Goal: Information Seeking & Learning: Check status

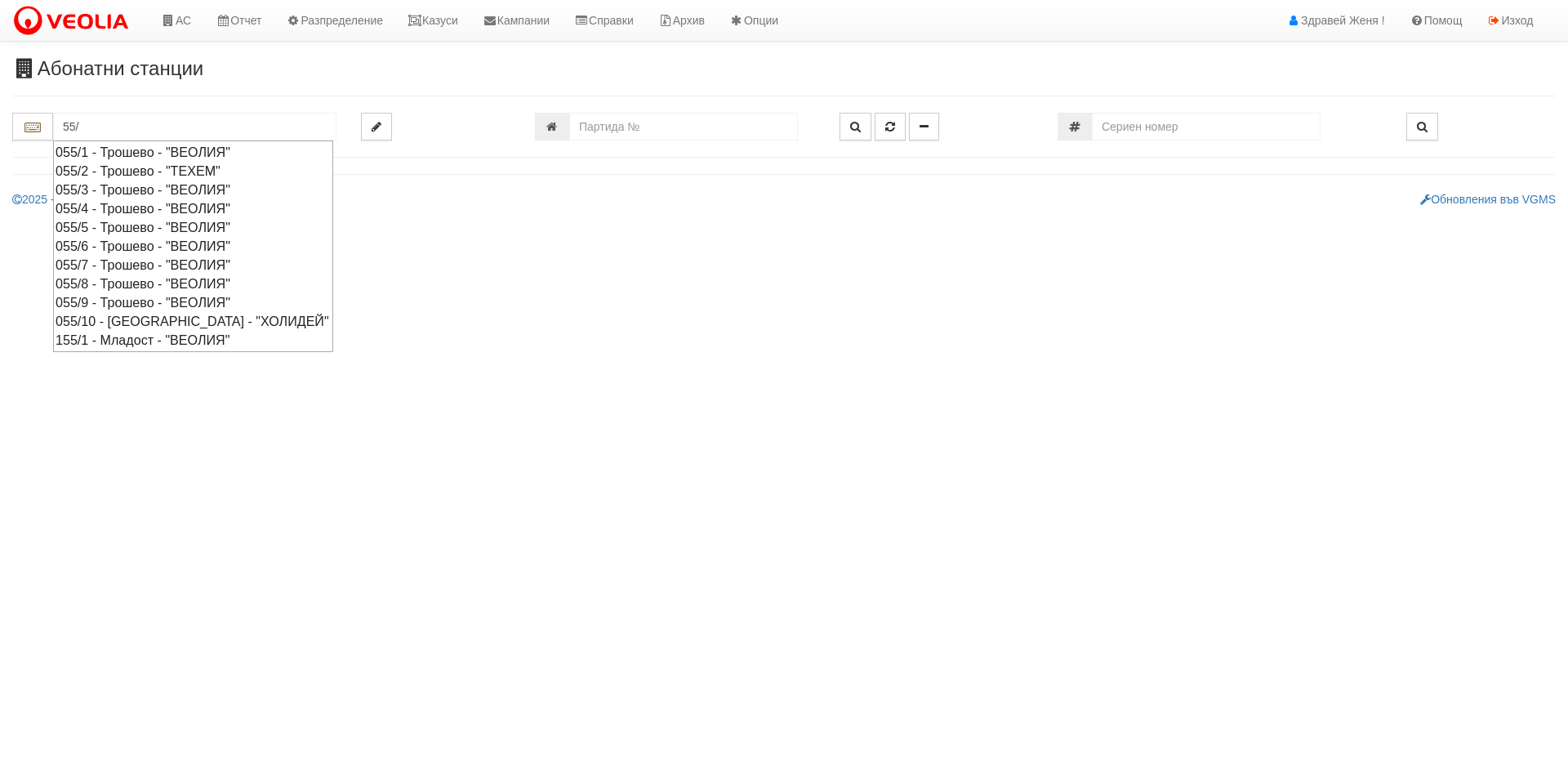
click at [166, 251] on div "055/6 - Трошево - "ВЕОЛИЯ"" at bounding box center [192, 246] width 275 height 19
type input "055/6 - Трошево - "ВЕОЛИЯ""
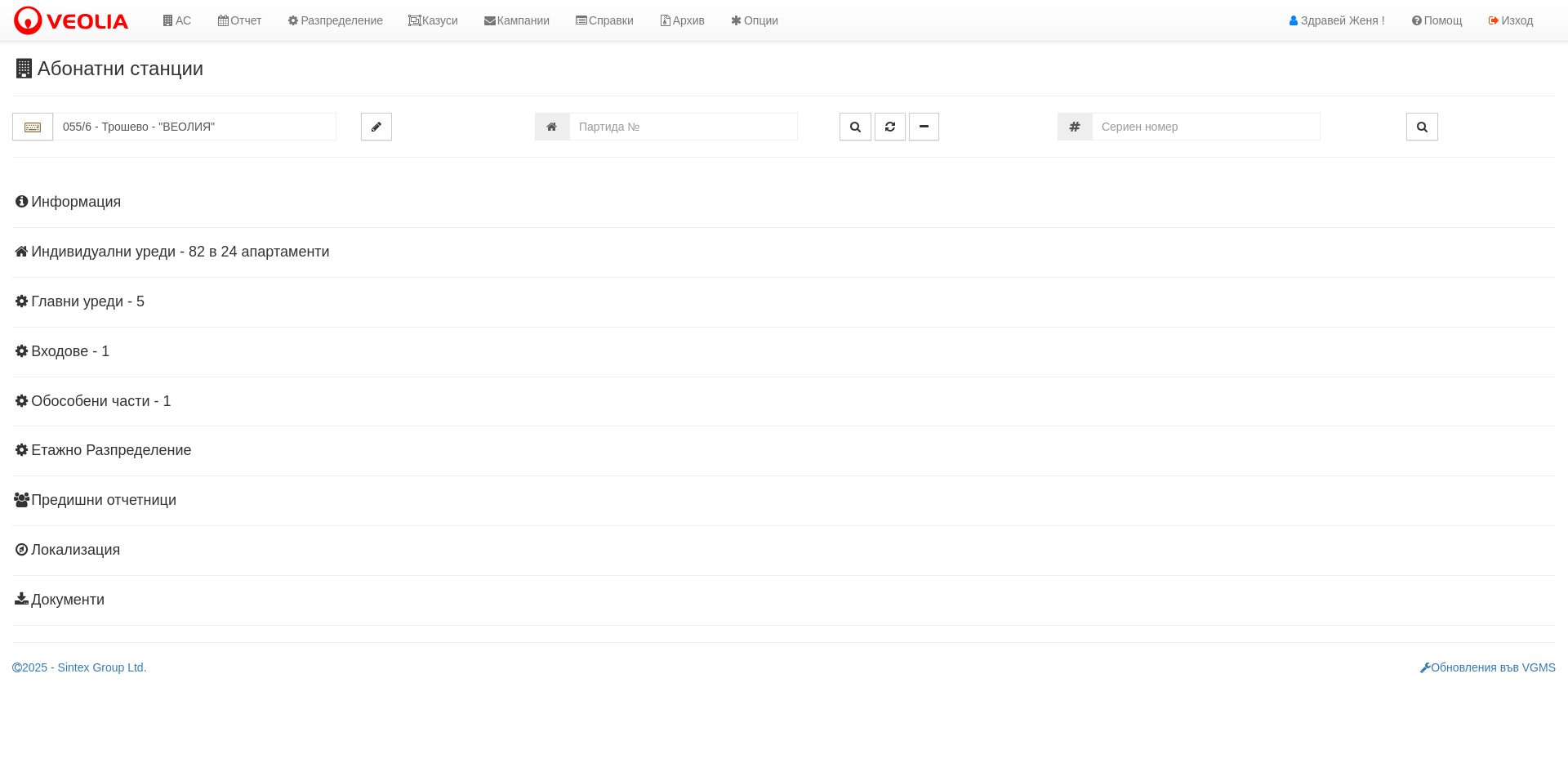
click at [49, 198] on h4 "Информация" at bounding box center [784, 202] width 1544 height 17
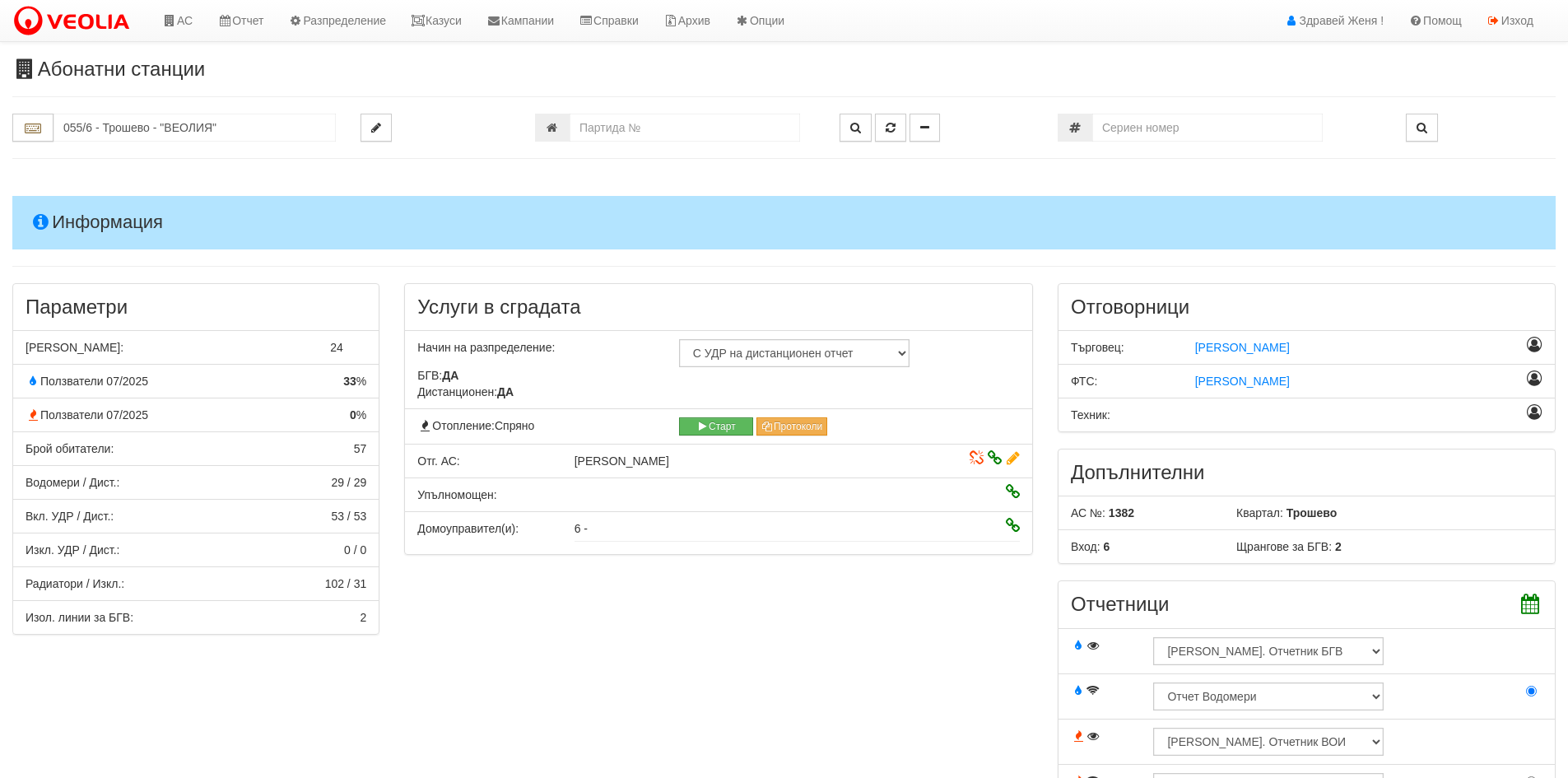
click at [55, 206] on h4 "Информация" at bounding box center [784, 222] width 1543 height 53
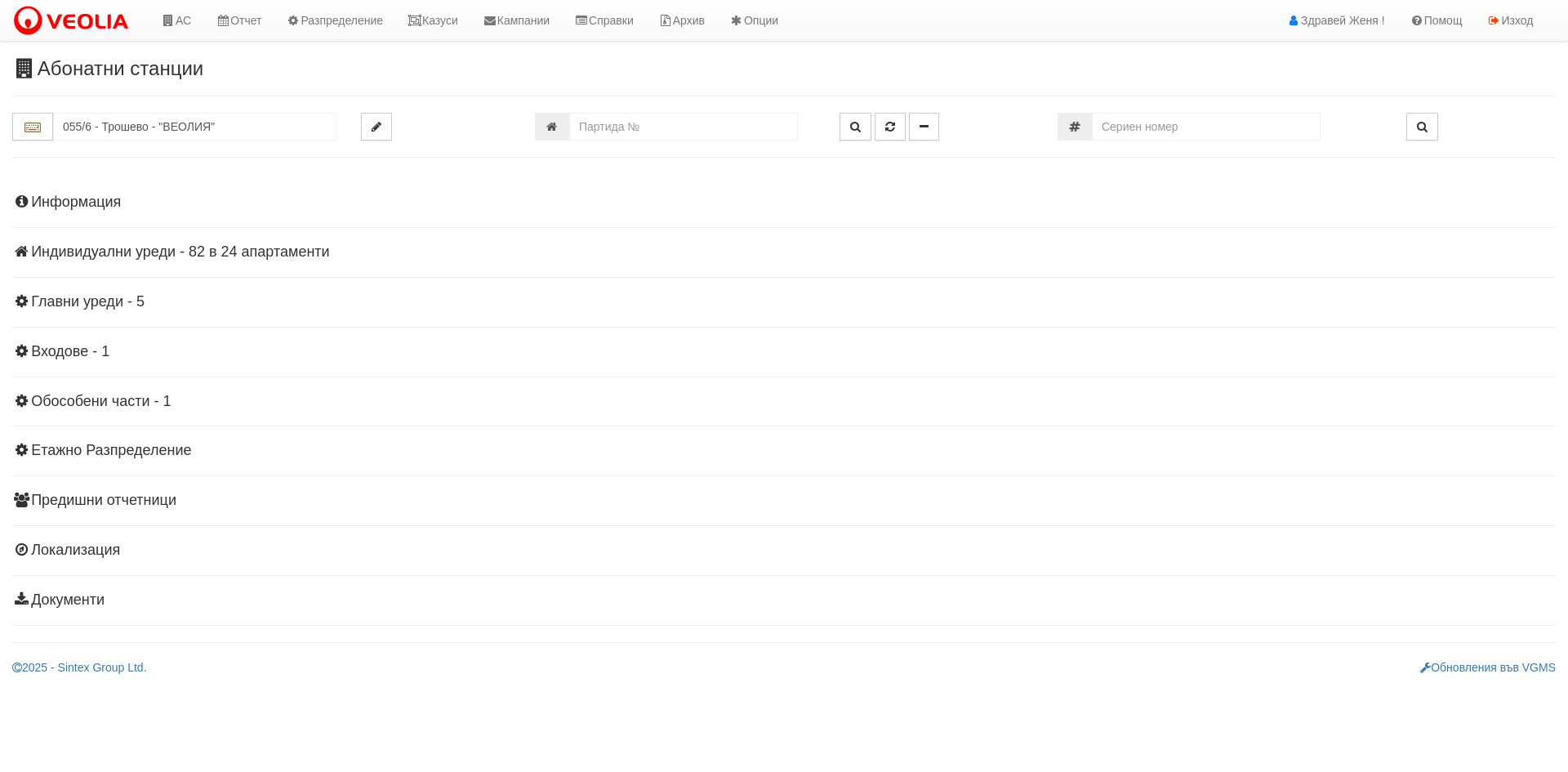
click at [143, 254] on h4 "Индивидуални уреди - 82 в 24 апартаменти" at bounding box center [784, 253] width 1544 height 17
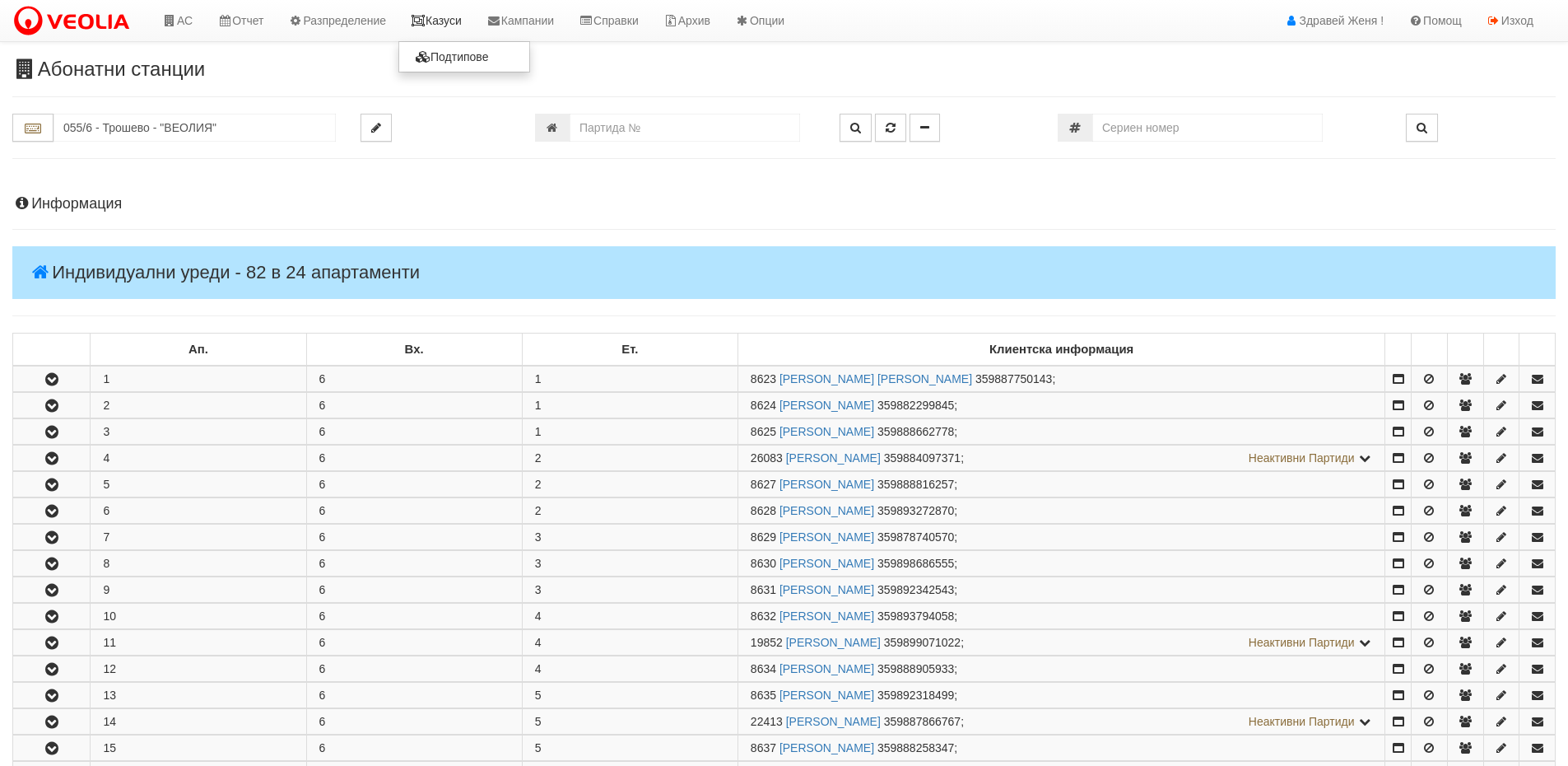
click at [456, 30] on link "Казуси" at bounding box center [436, 20] width 76 height 41
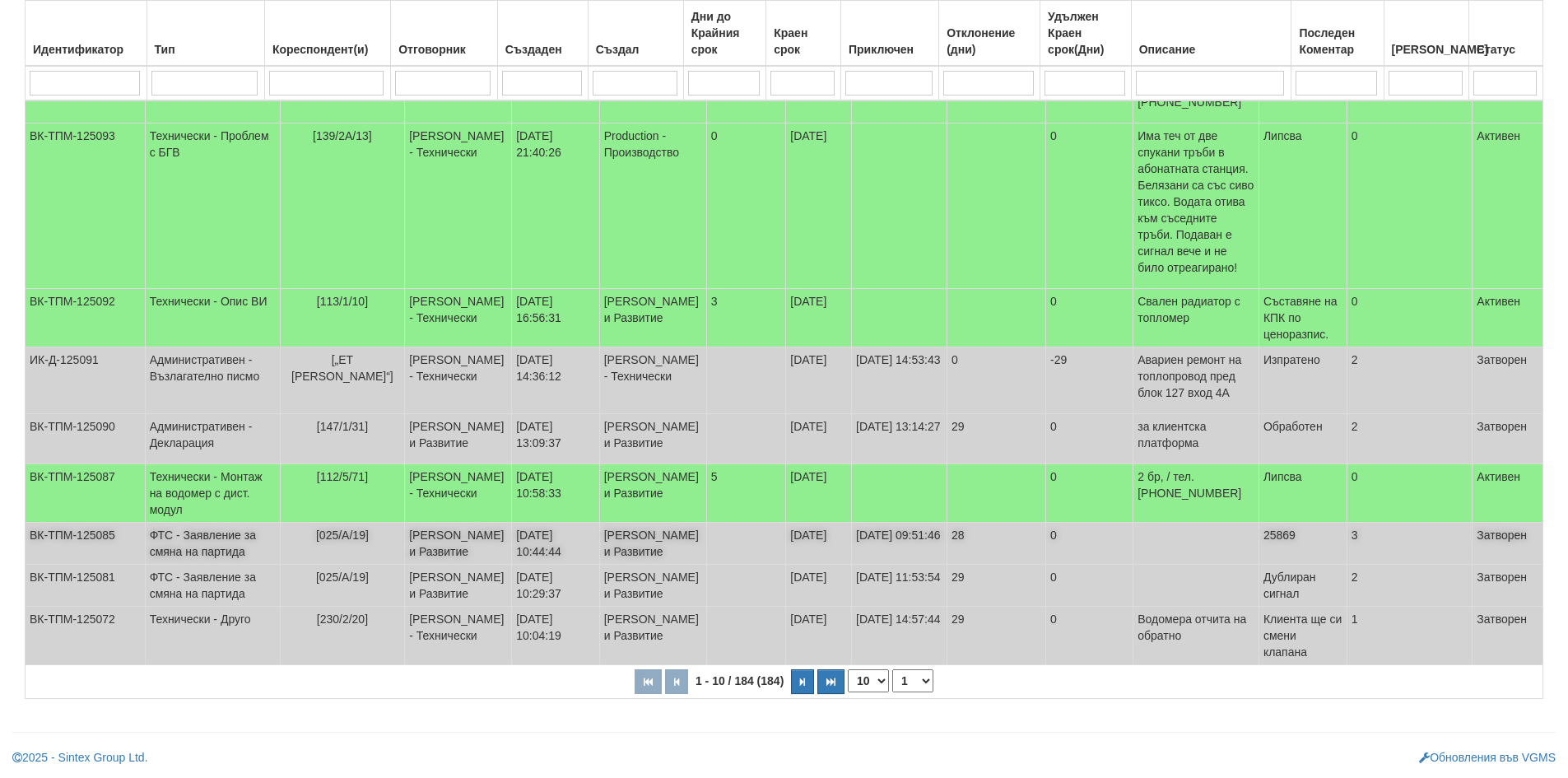
scroll to position [534, 0]
click at [873, 681] on select "10 20 30 40" at bounding box center [868, 681] width 41 height 23
select select "40"
click at [851, 692] on select "10 20 30 40" at bounding box center [868, 681] width 41 height 23
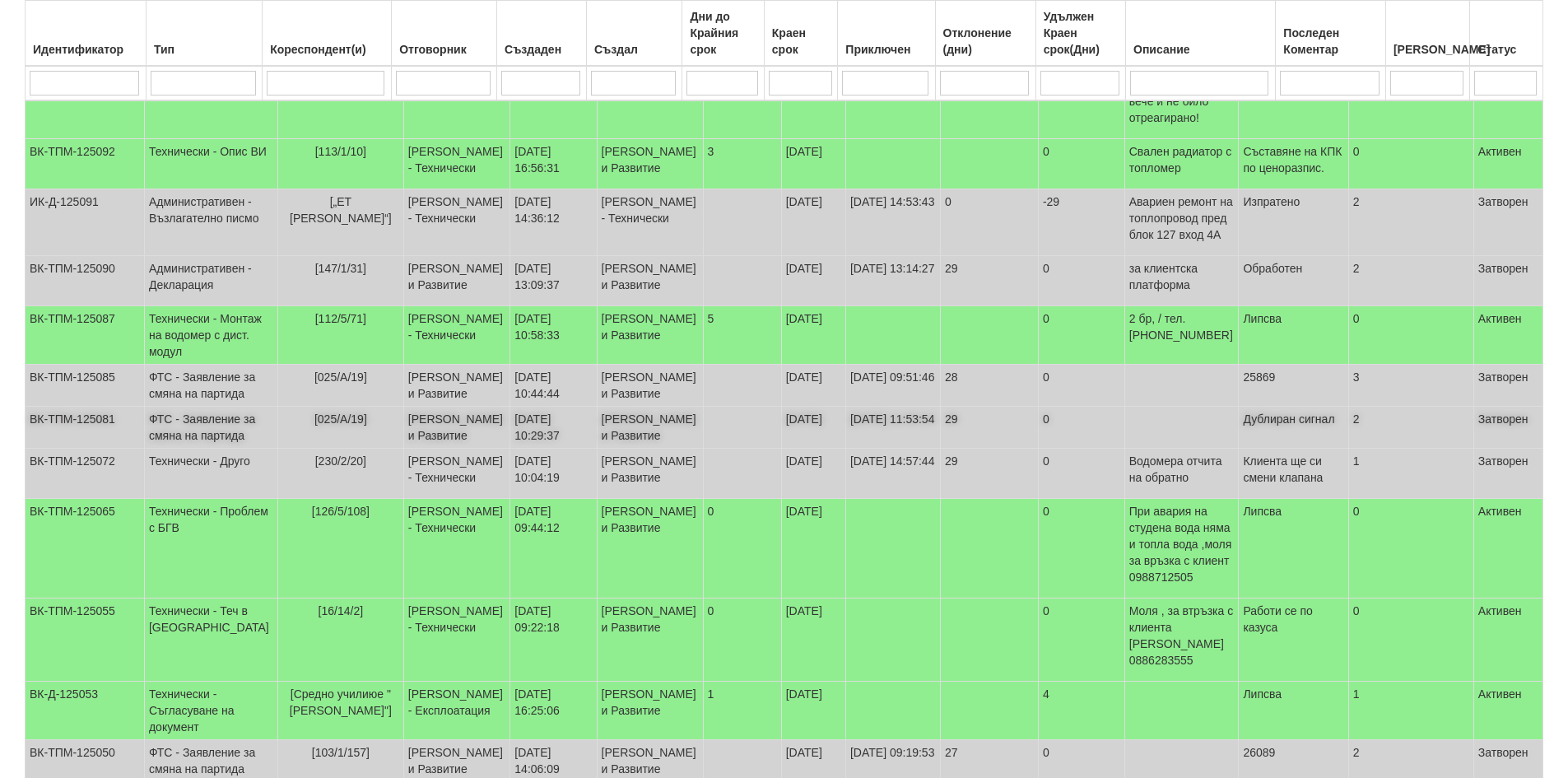
scroll to position [699, 0]
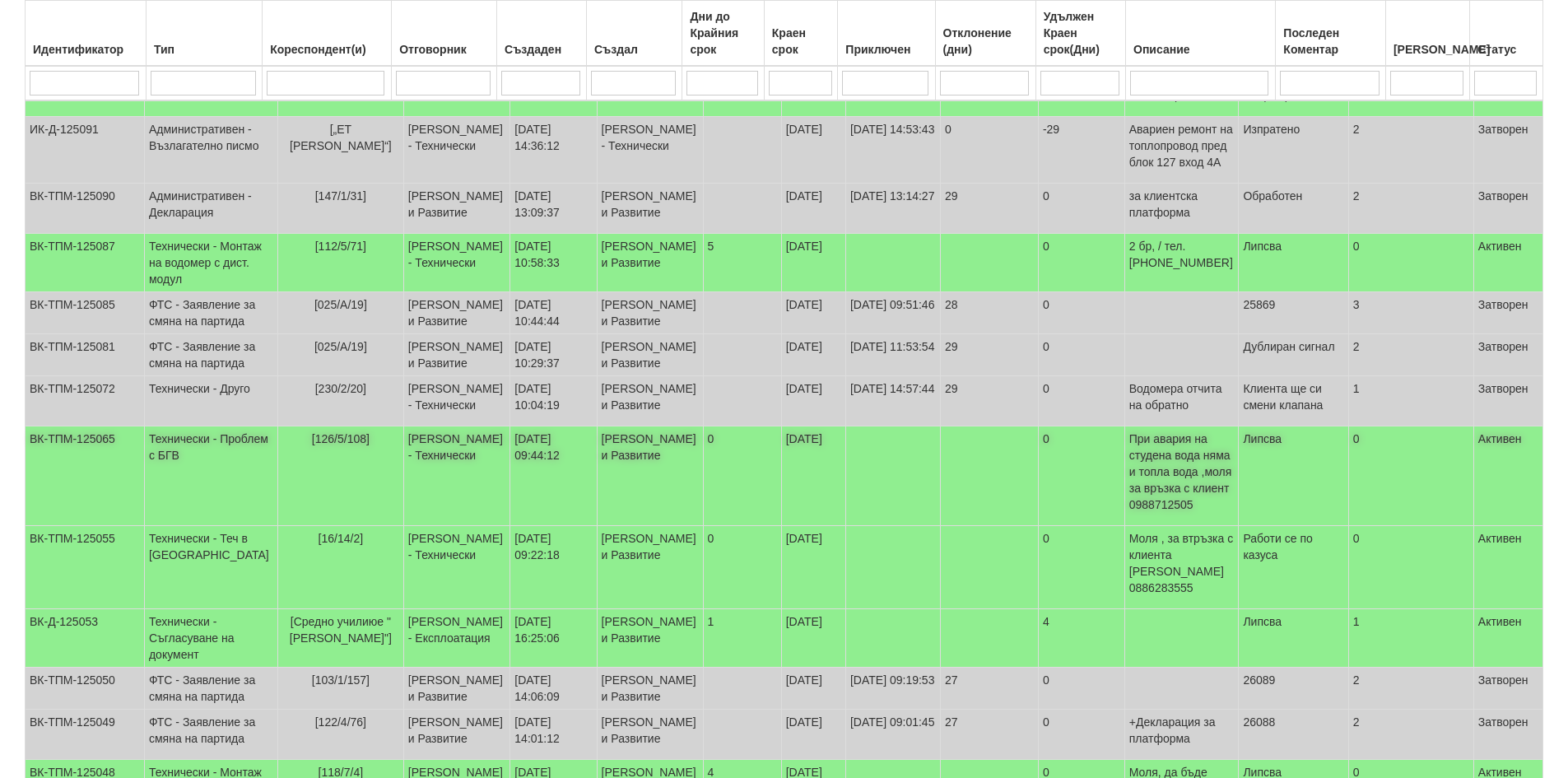
click at [466, 525] on td "[PERSON_NAME] - Технически" at bounding box center [457, 477] width 107 height 99
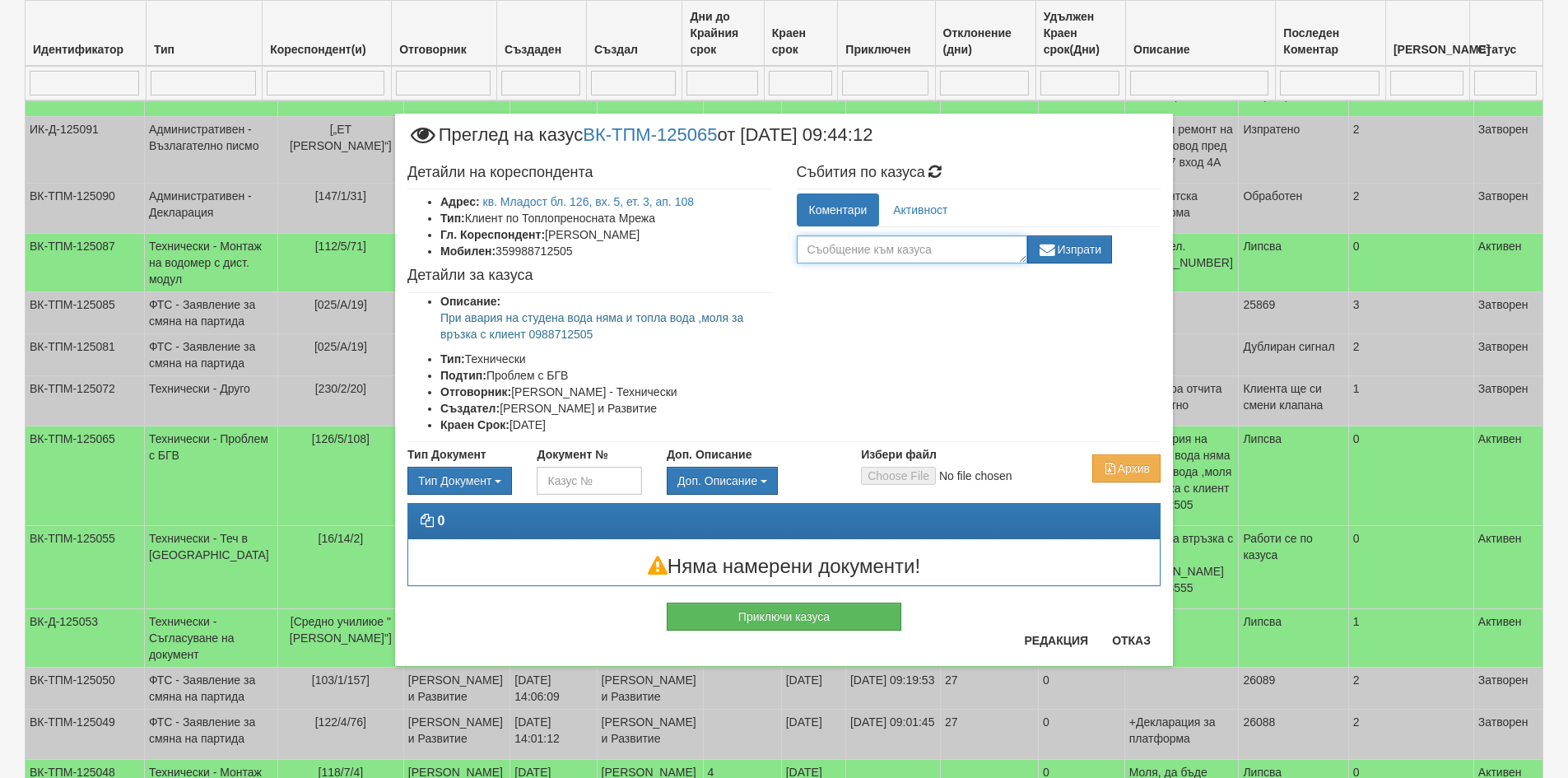
click at [905, 251] on textarea at bounding box center [912, 250] width 231 height 28
type textarea "Спешен"
click at [930, 169] on icon at bounding box center [934, 172] width 19 height 15
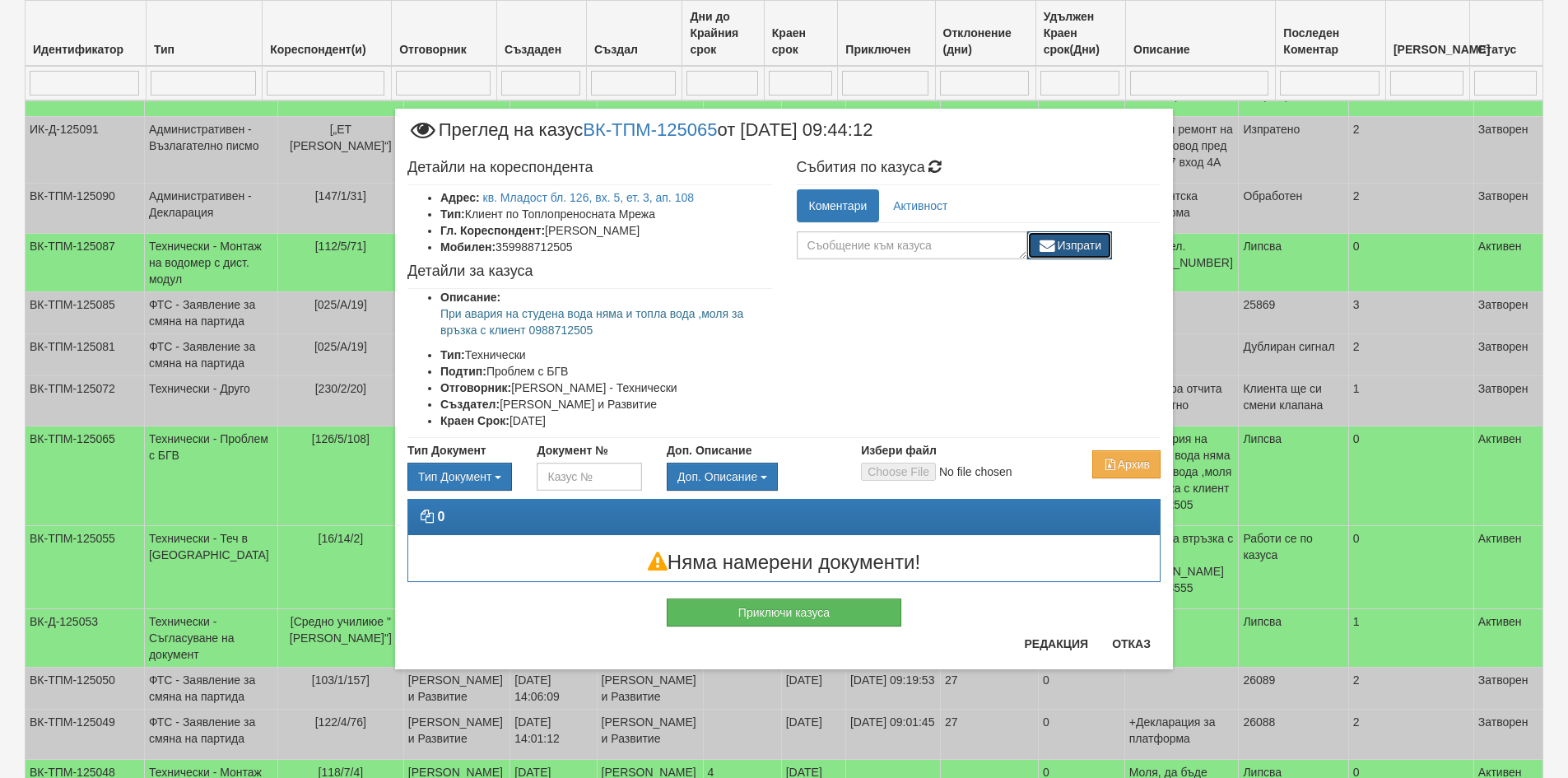
click at [1096, 242] on button "Изпрати" at bounding box center [1070, 246] width 86 height 28
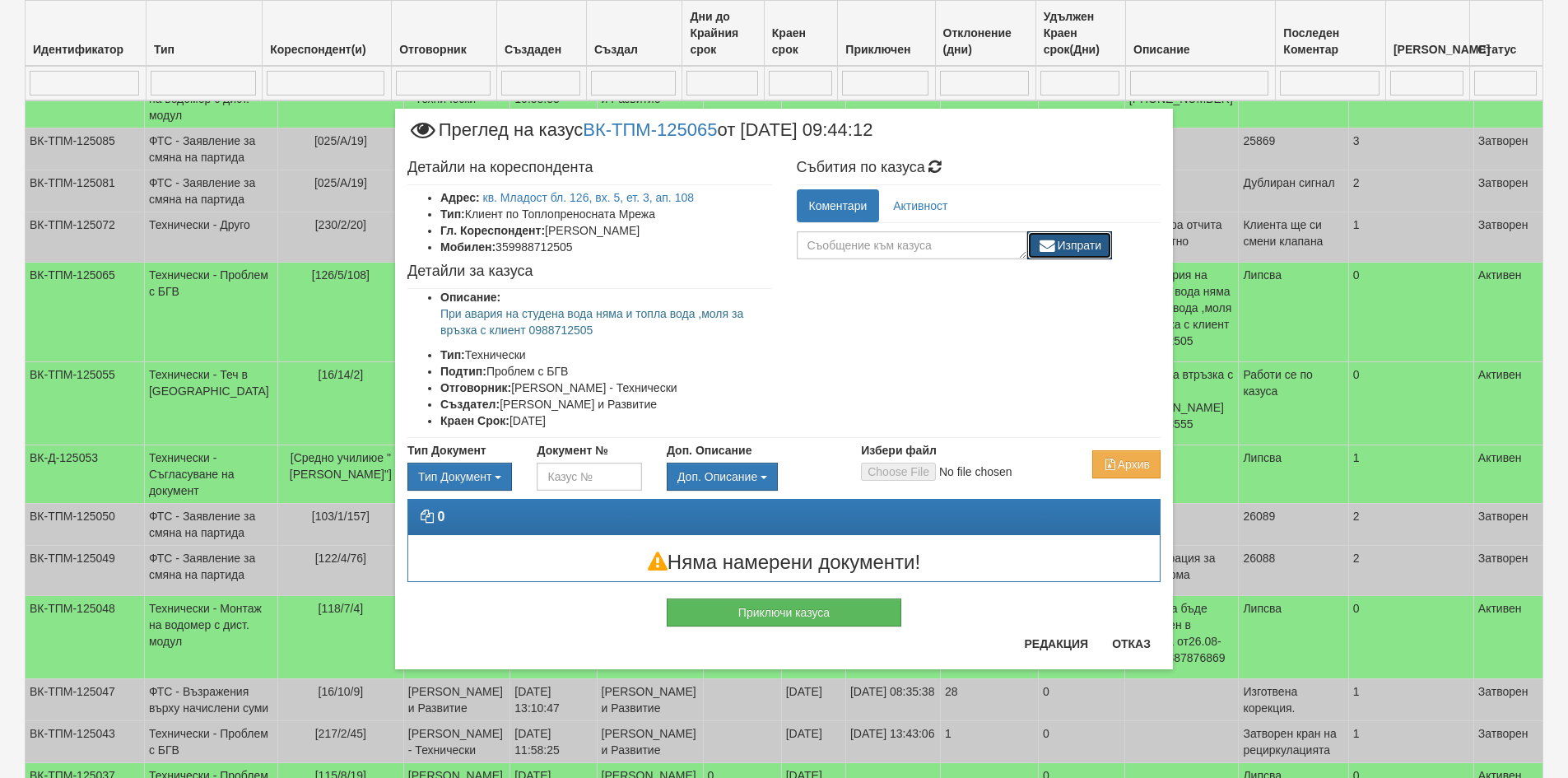
scroll to position [864, 0]
click at [1139, 645] on button "Отказ" at bounding box center [1131, 644] width 59 height 26
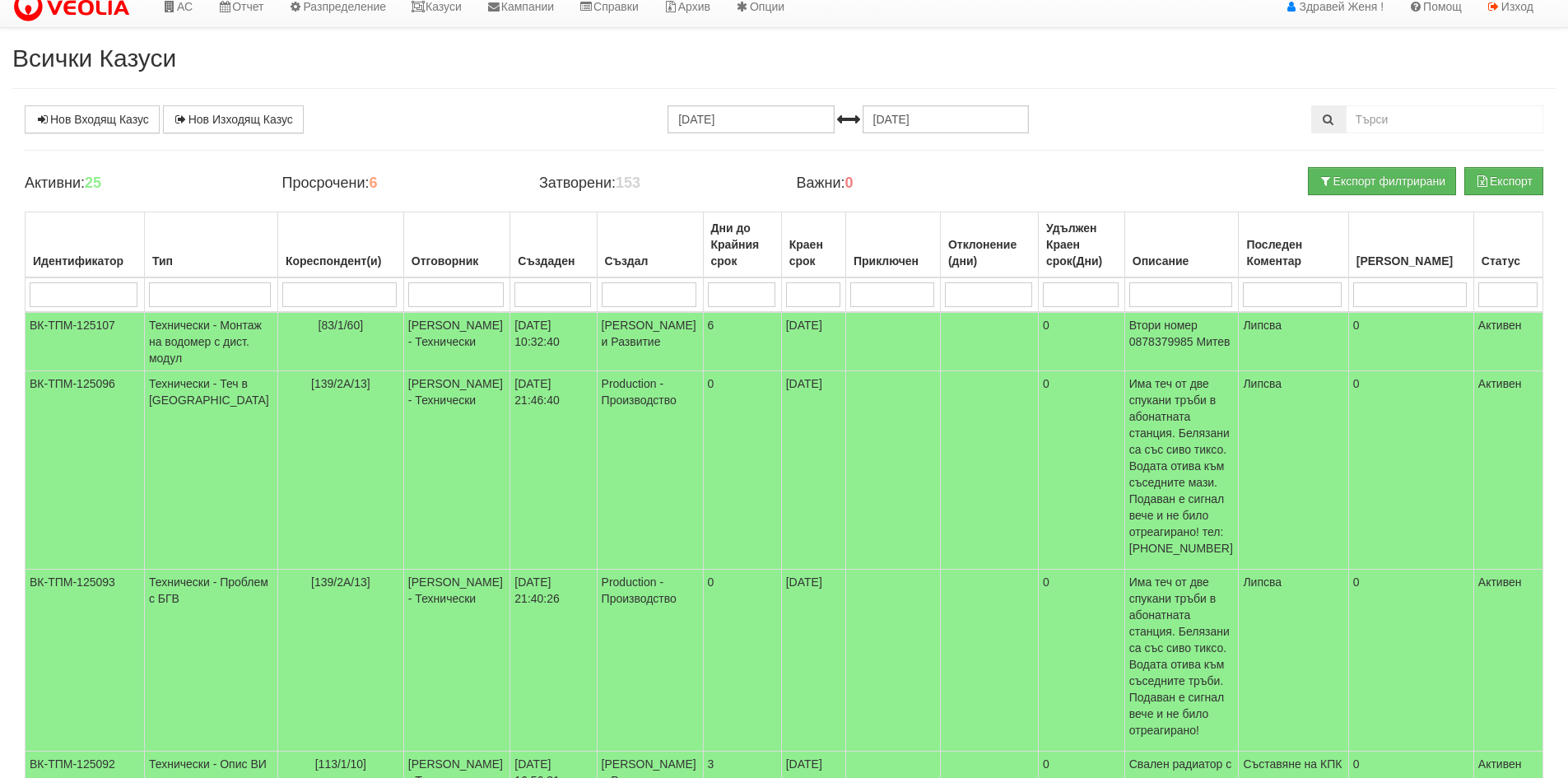
scroll to position [0, 0]
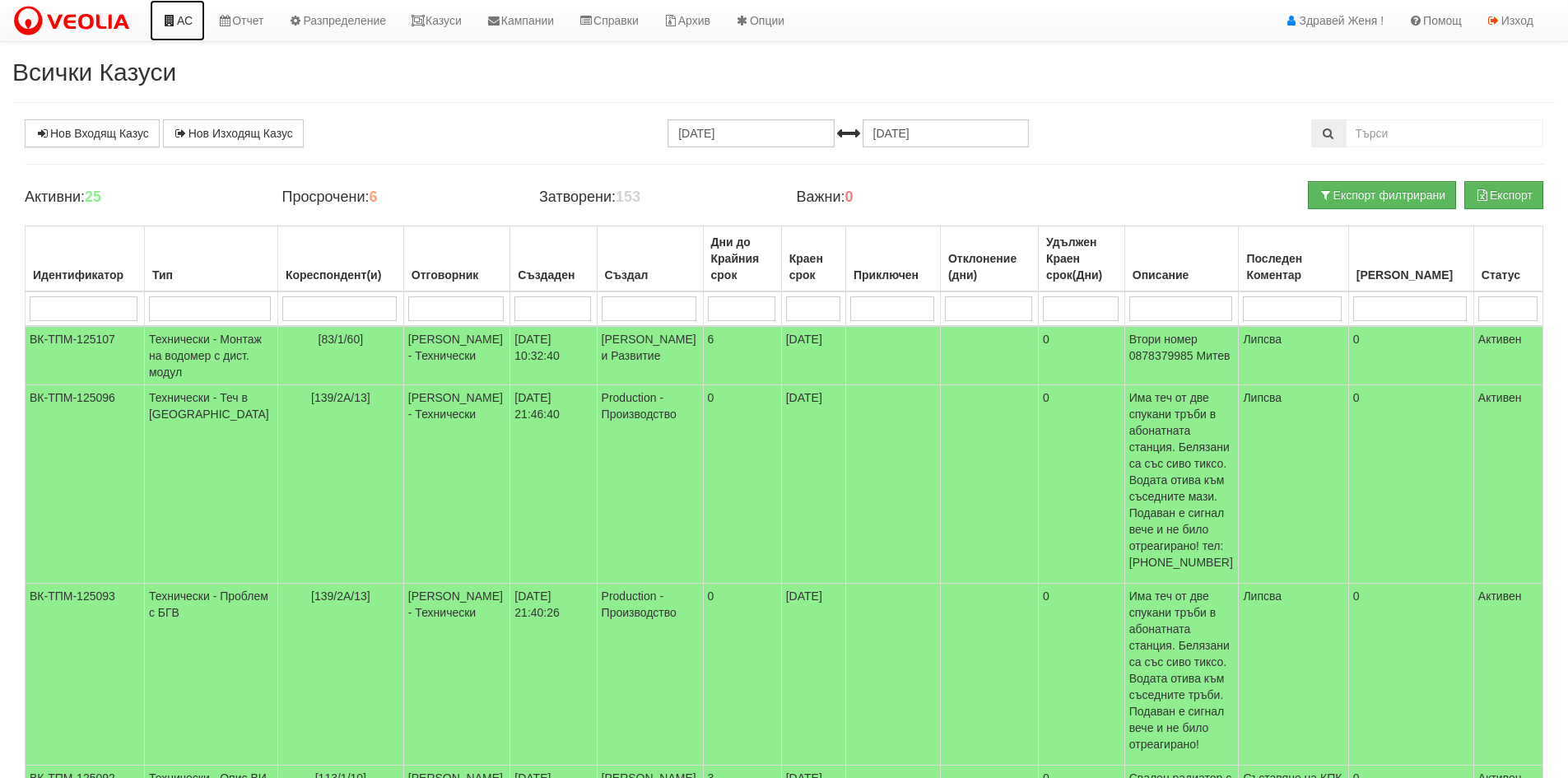
click at [172, 13] on link "АС" at bounding box center [177, 20] width 55 height 41
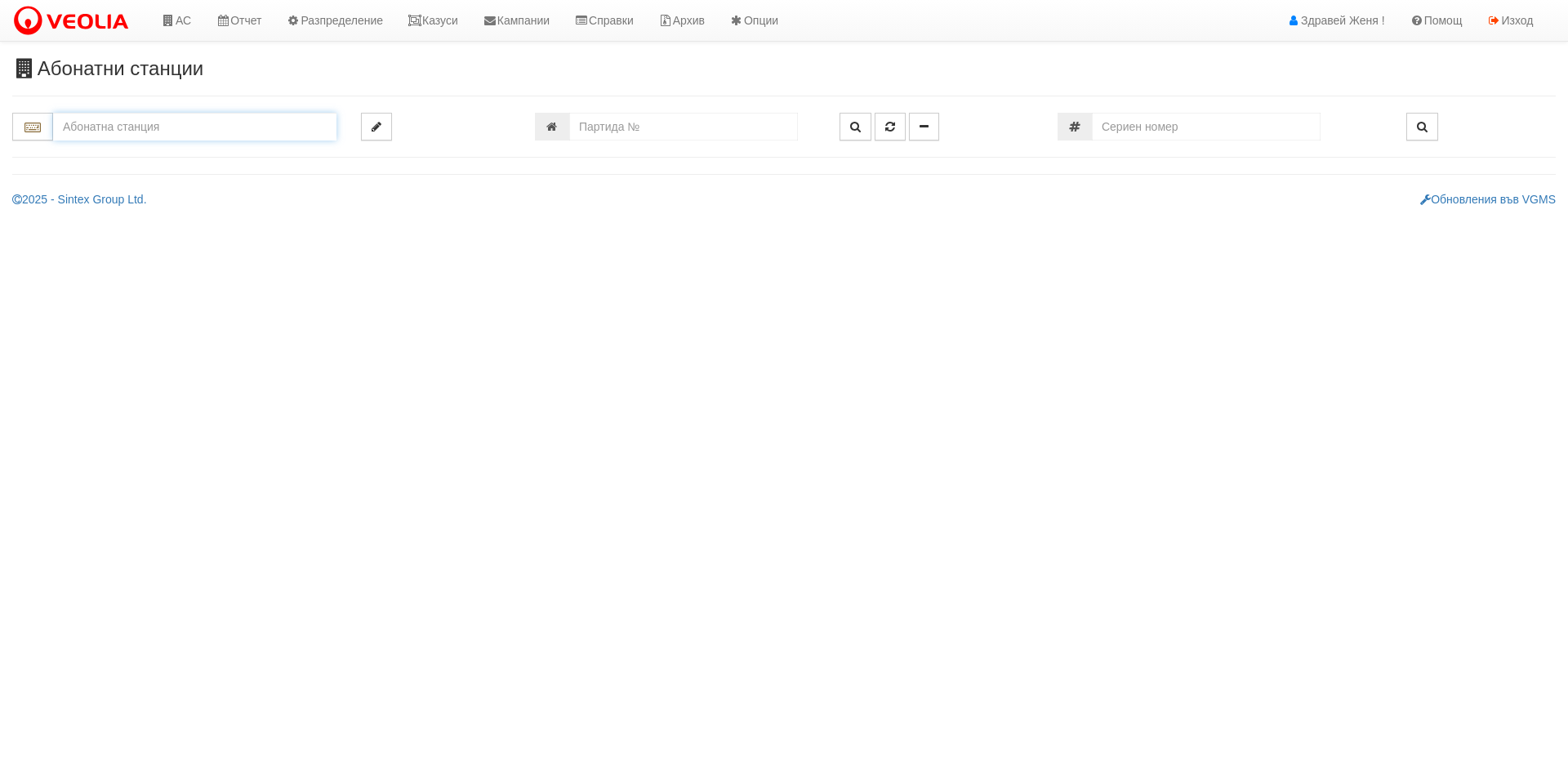
click at [154, 124] on input "text" at bounding box center [194, 126] width 283 height 28
click at [136, 172] on div "111/3 - Младост - "ВЕОЛИЯ"" at bounding box center [194, 171] width 278 height 19
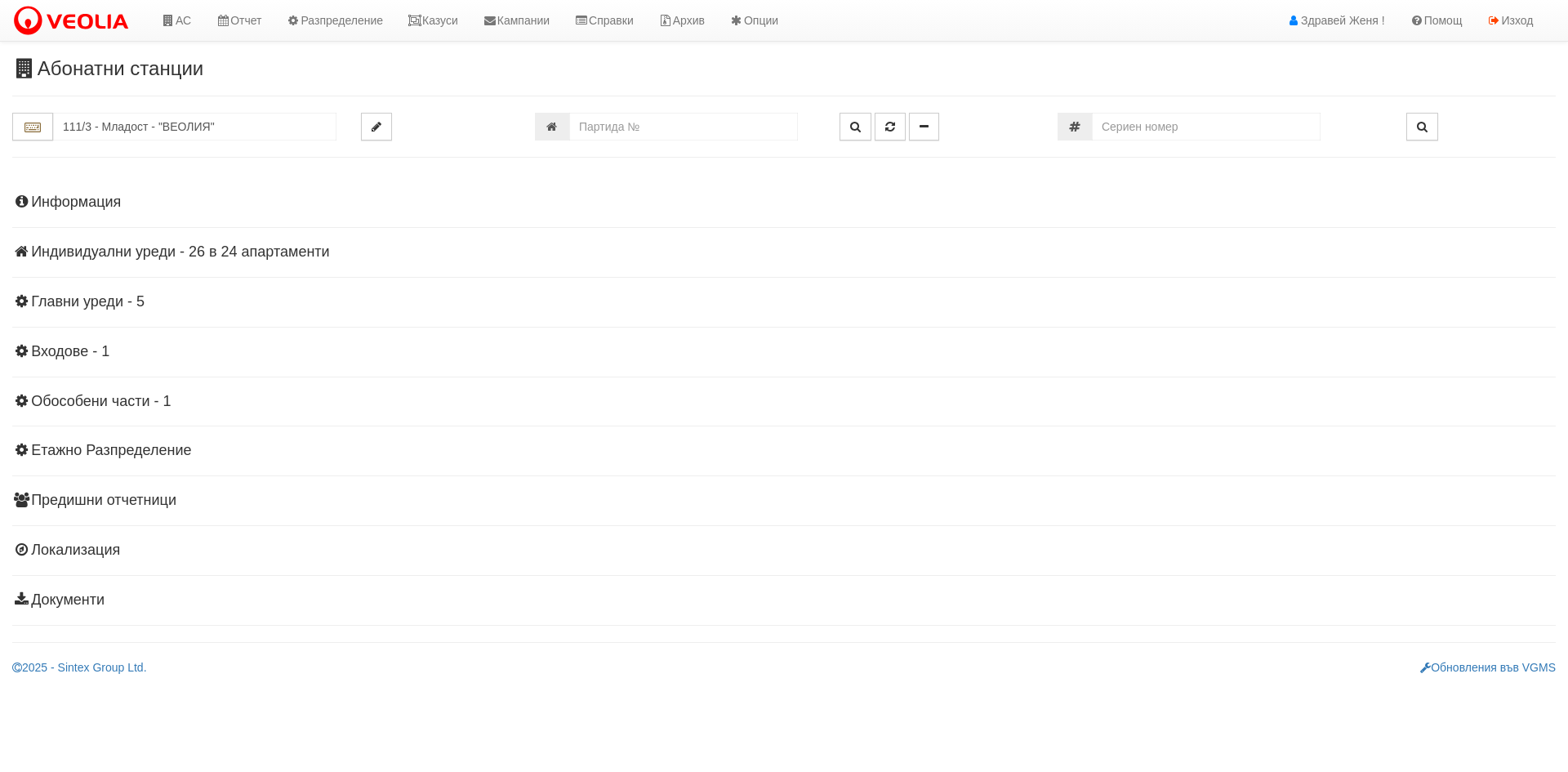
click at [222, 249] on h4 "Индивидуални уреди - 26 в 24 апартаменти" at bounding box center [784, 253] width 1544 height 17
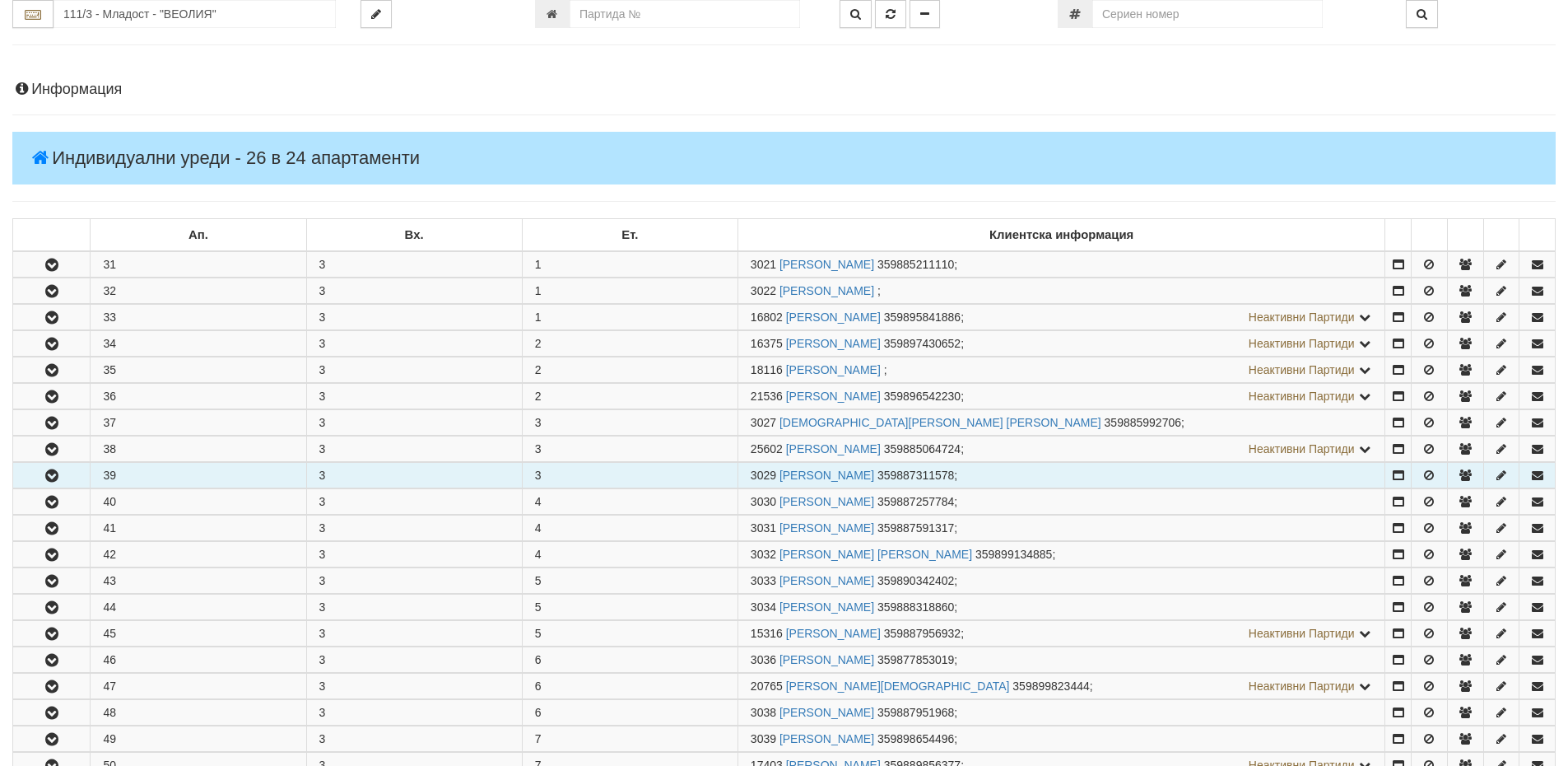
scroll to position [83, 0]
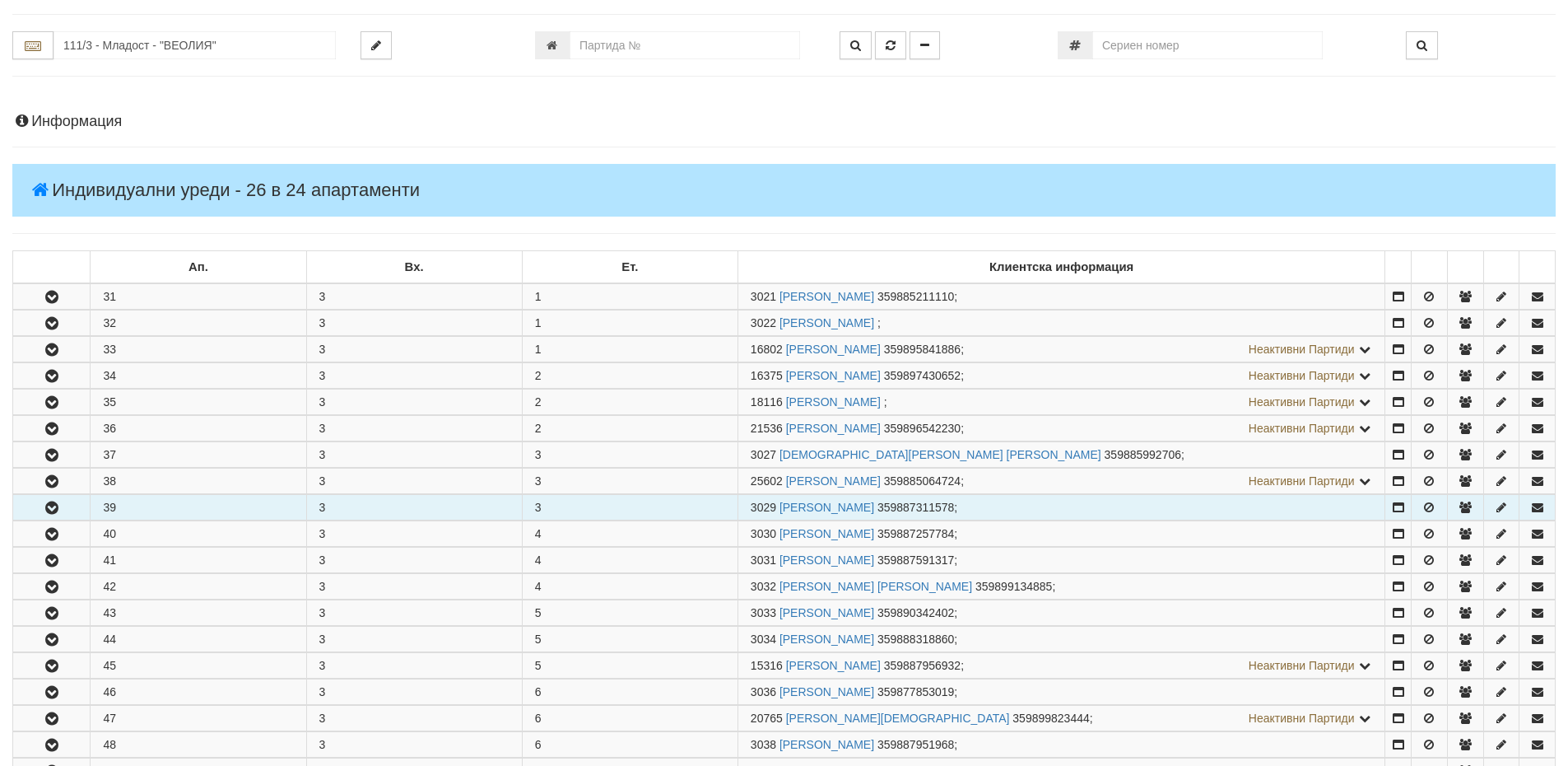
click at [155, 506] on td "39" at bounding box center [198, 508] width 216 height 26
click at [46, 504] on icon "button" at bounding box center [52, 508] width 20 height 12
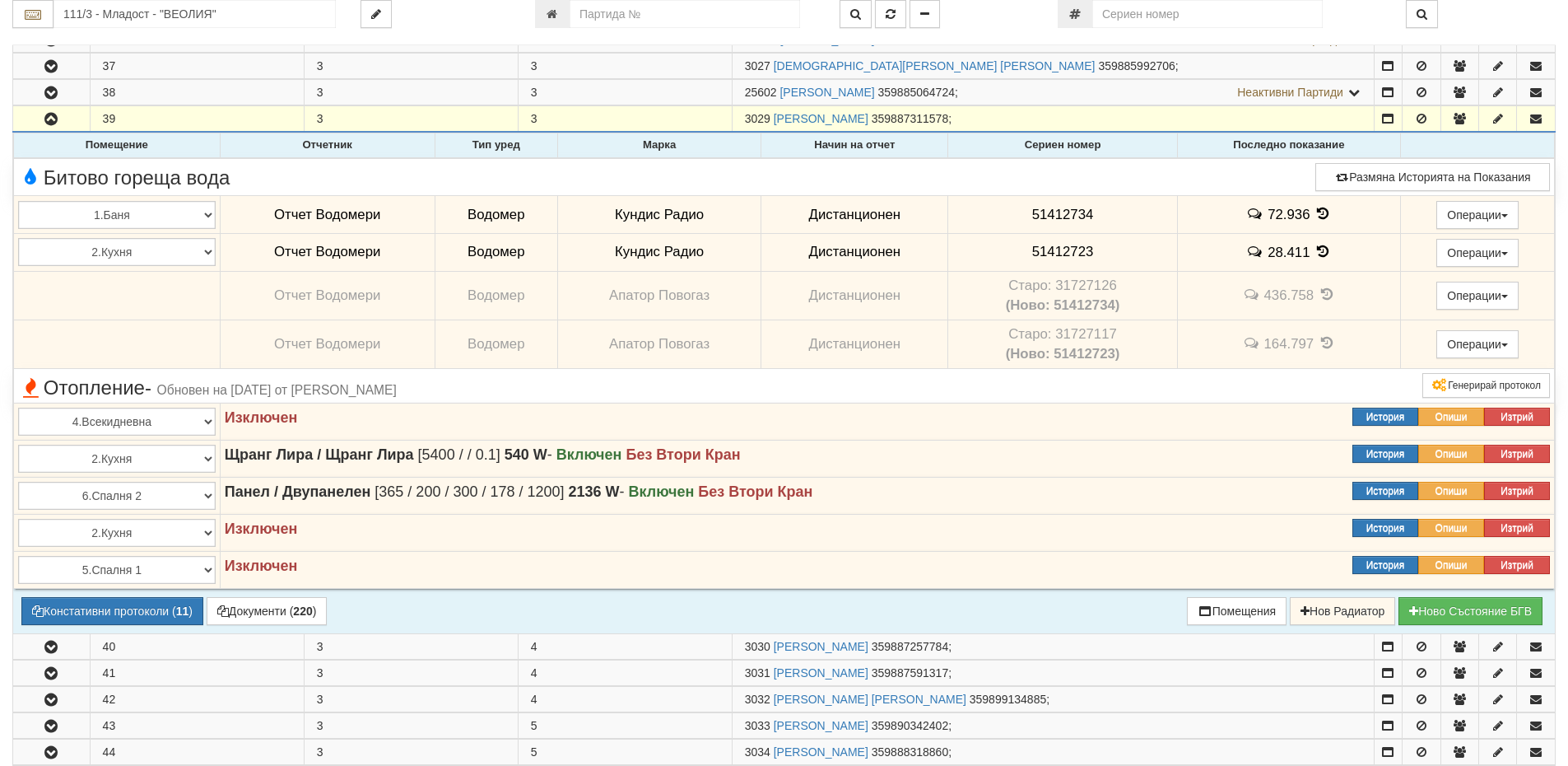
scroll to position [494, 0]
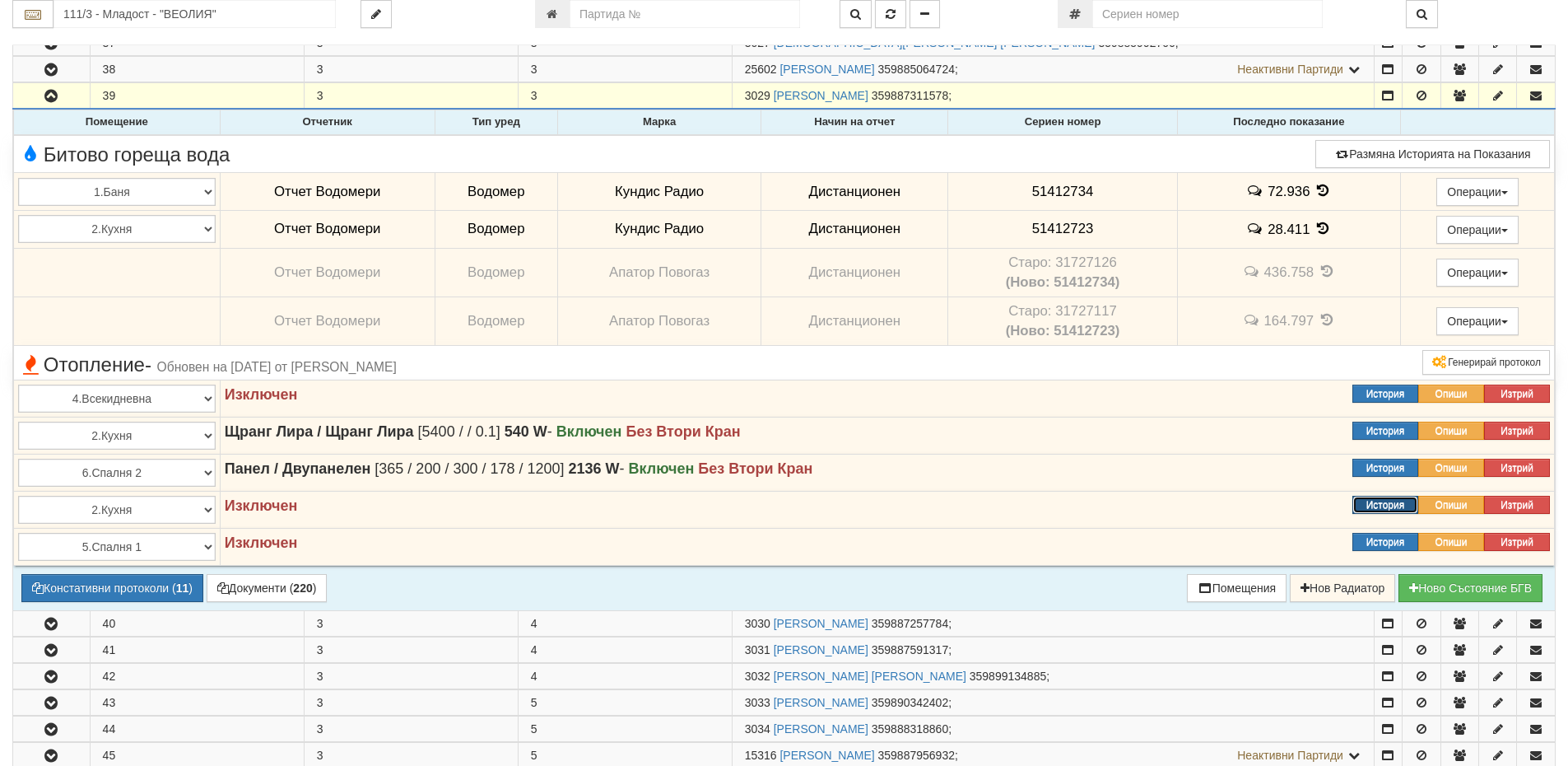
click at [1390, 506] on button "История" at bounding box center [1385, 504] width 66 height 18
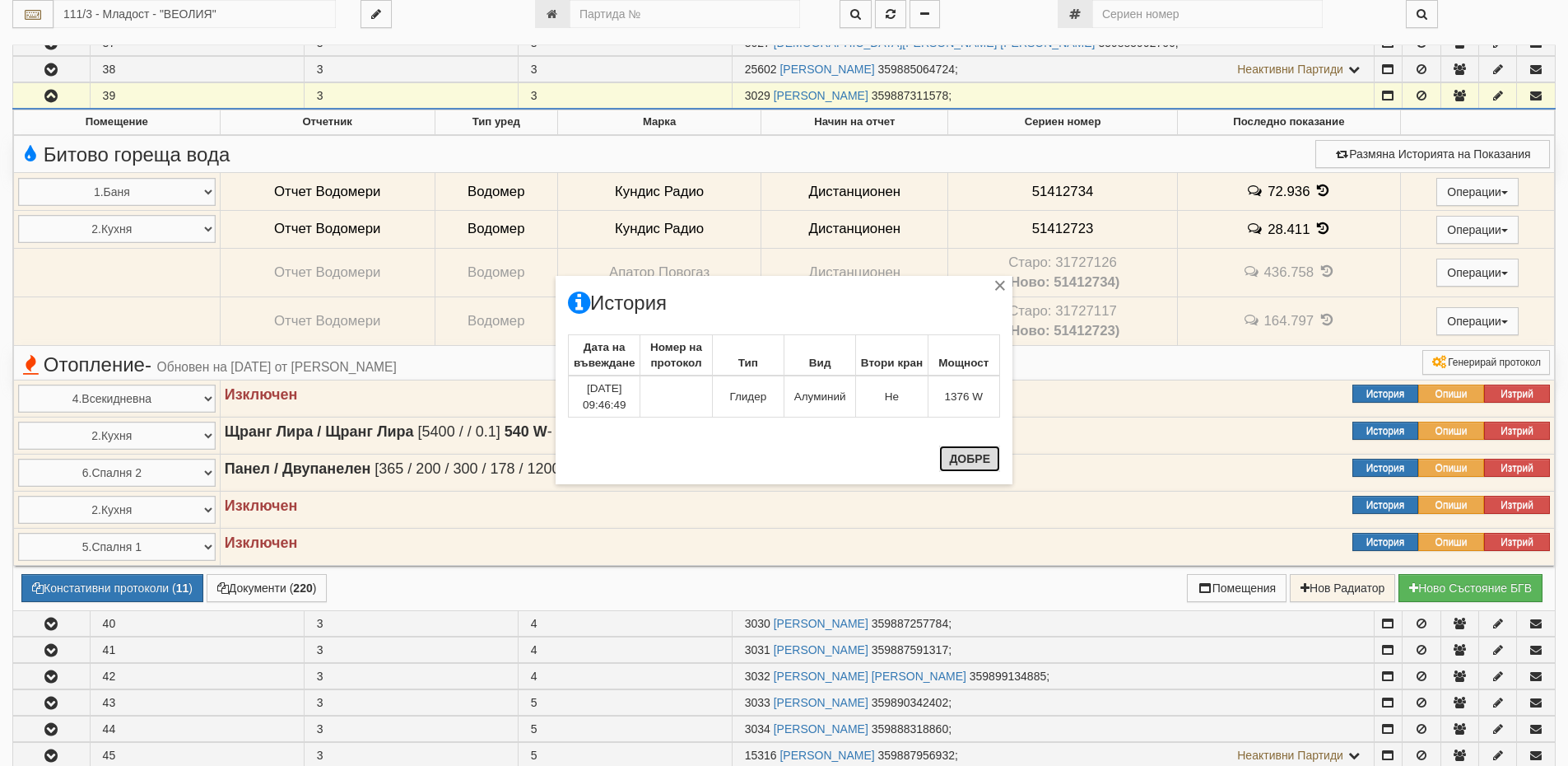
click at [982, 465] on button "Добре" at bounding box center [969, 459] width 61 height 26
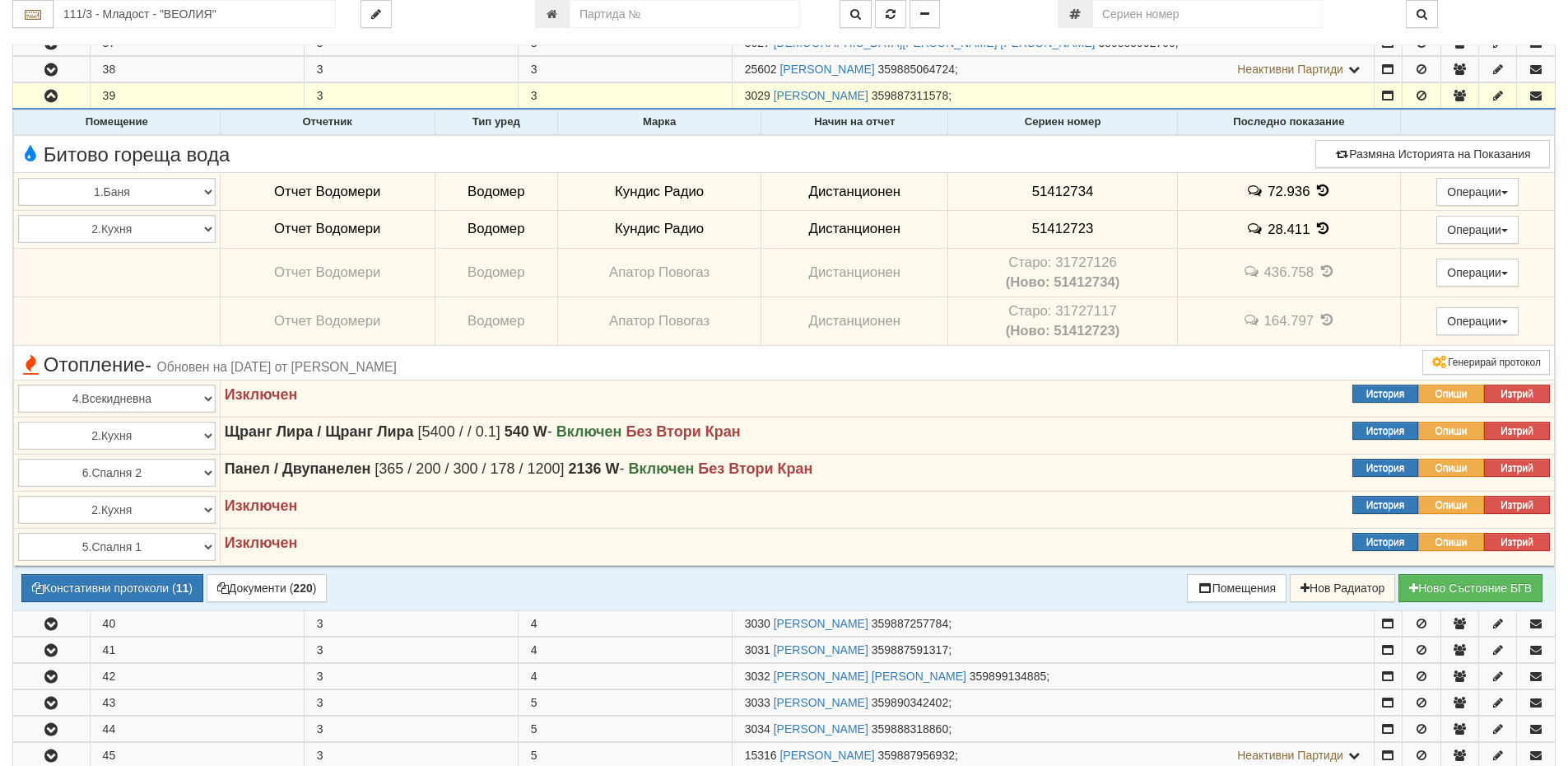
click at [1315, 187] on icon at bounding box center [1322, 191] width 18 height 14
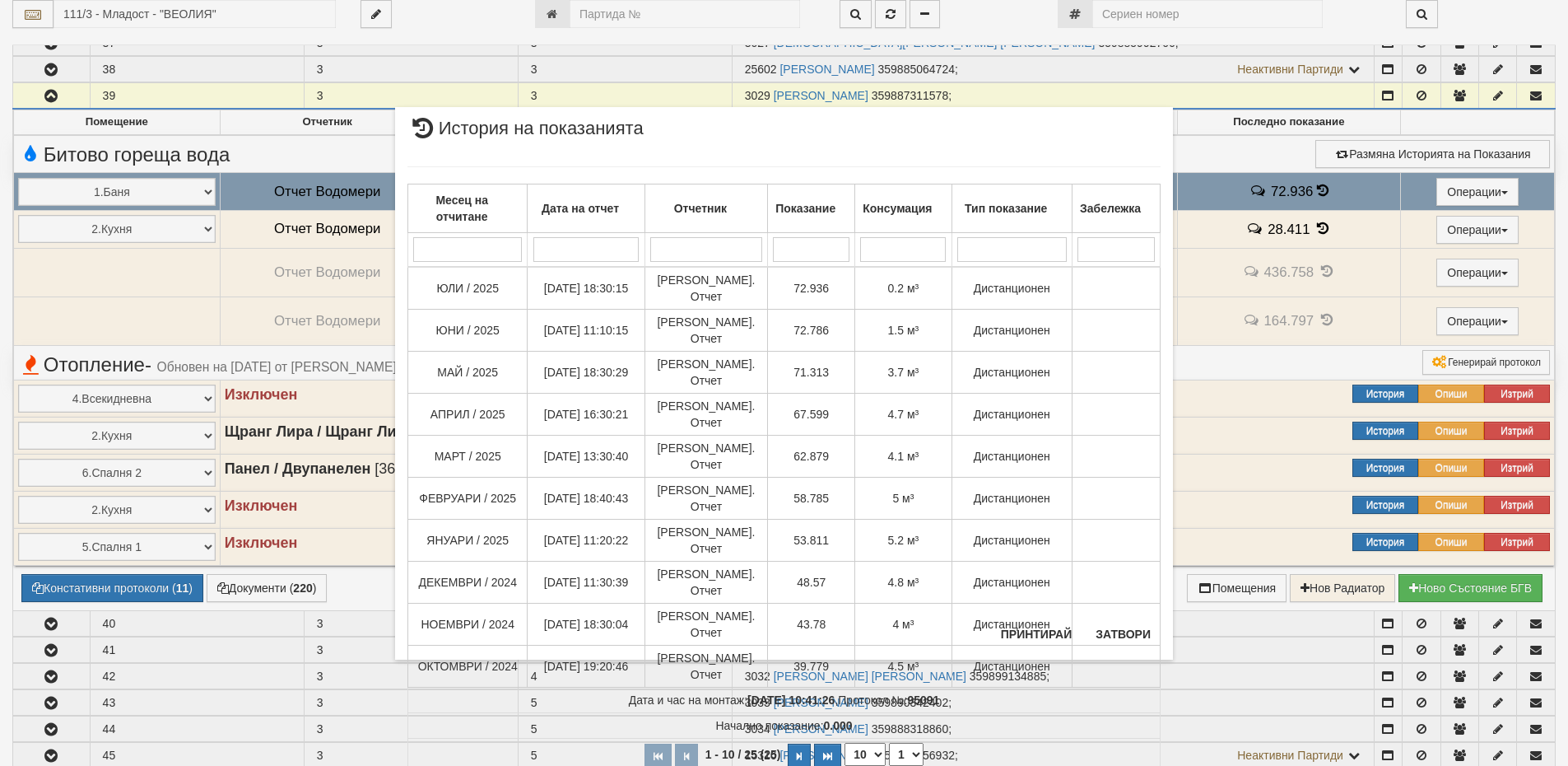
click at [1320, 228] on div "× История на показанията Месец на отчитане Дата на отчет Отчетник Показание Кон…" at bounding box center [784, 383] width 1568 height 766
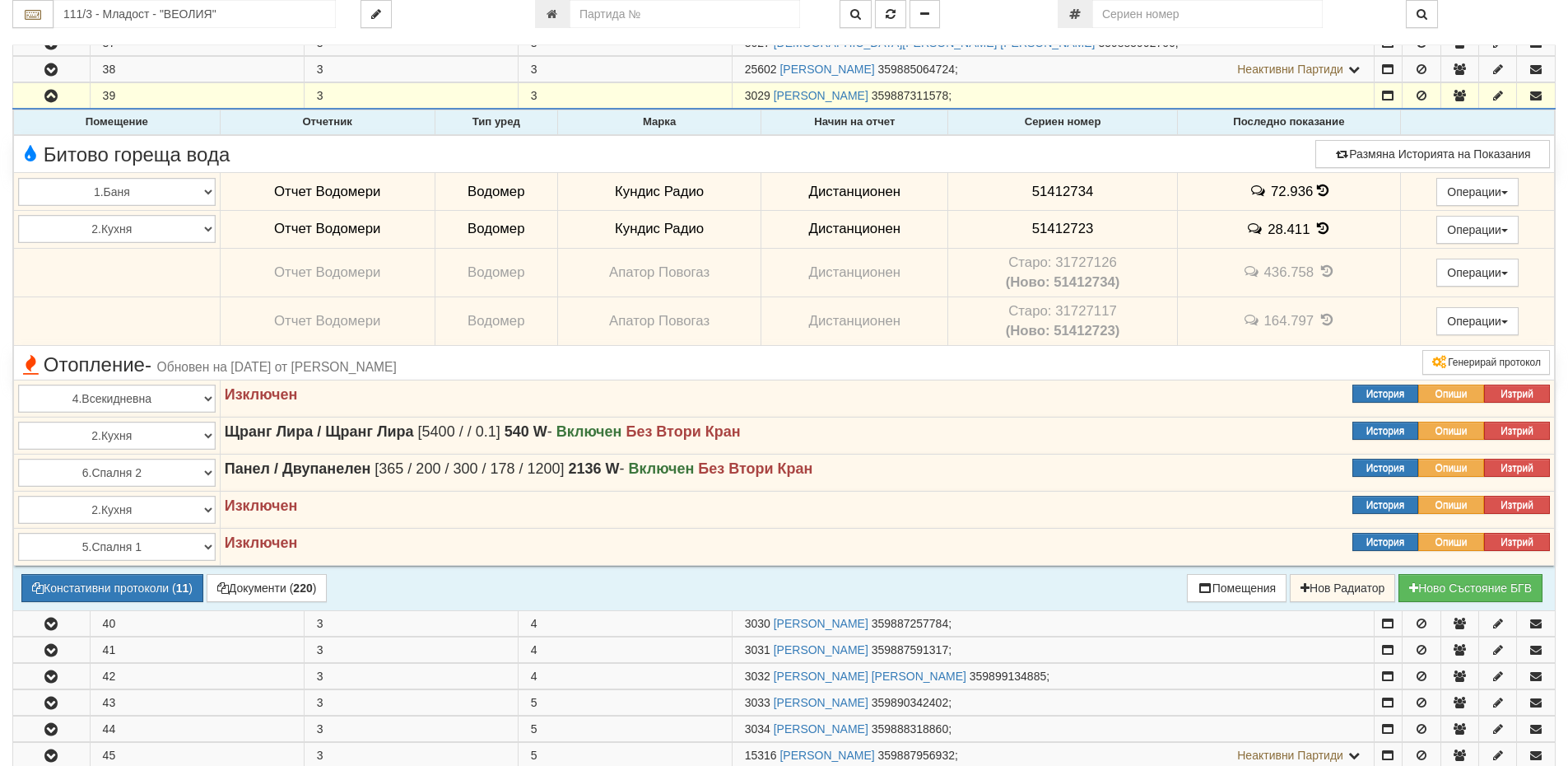
click at [1320, 228] on icon at bounding box center [1322, 229] width 18 height 14
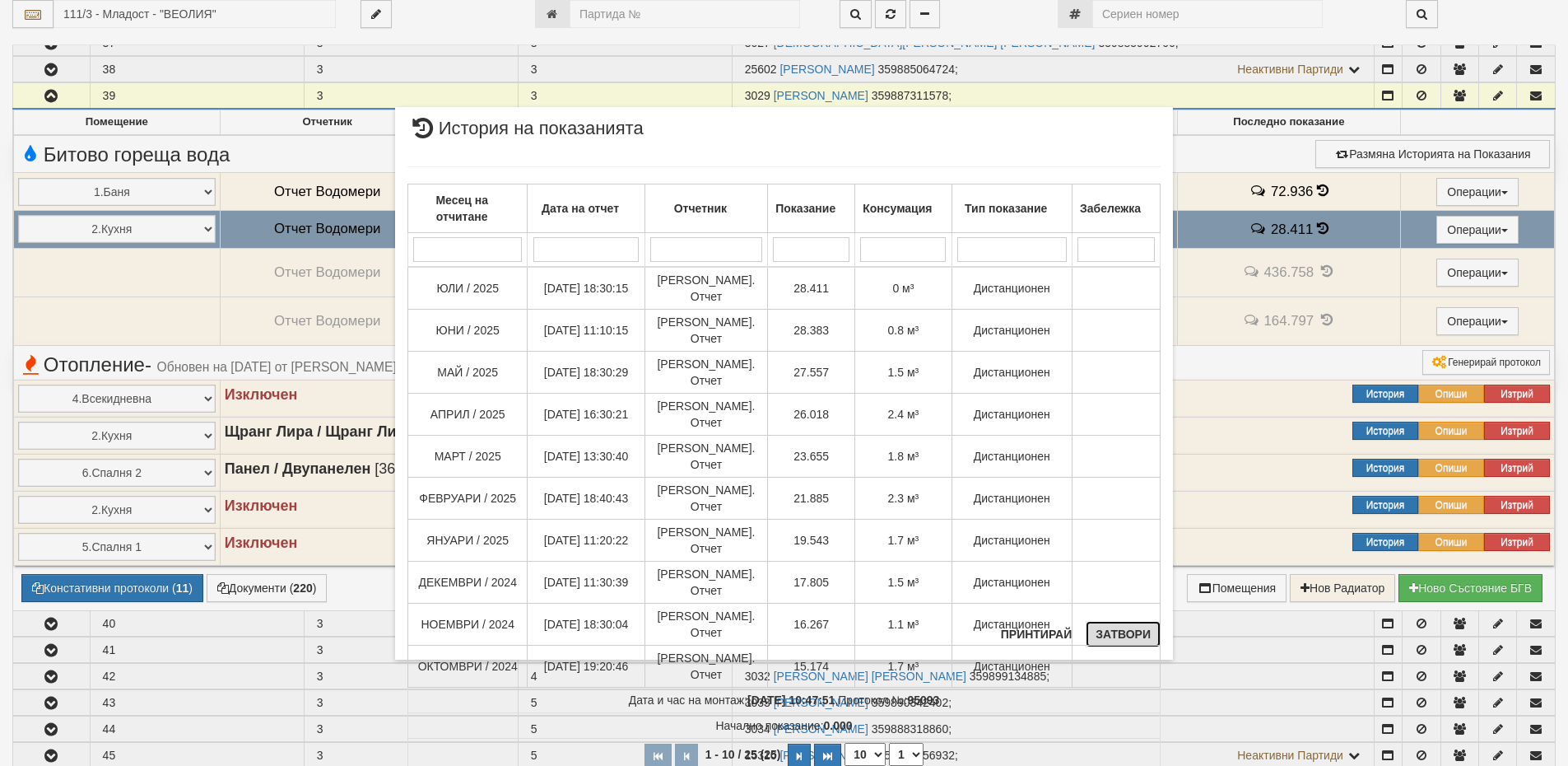
click at [1119, 634] on button "Затвори" at bounding box center [1123, 634] width 75 height 26
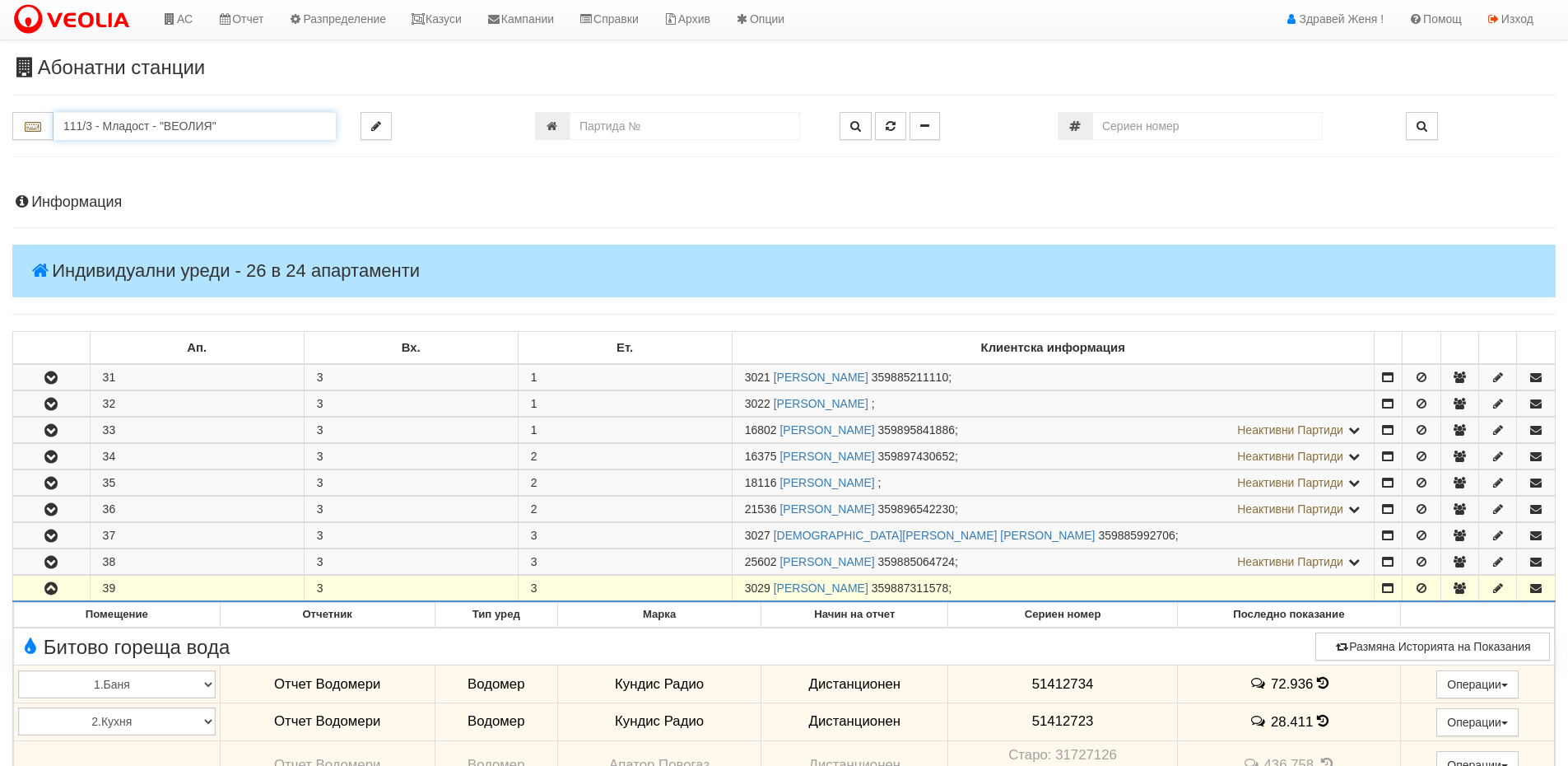
scroll to position [0, 0]
drag, startPoint x: 220, startPoint y: 13, endPoint x: 51, endPoint y: 12, distance: 169.0
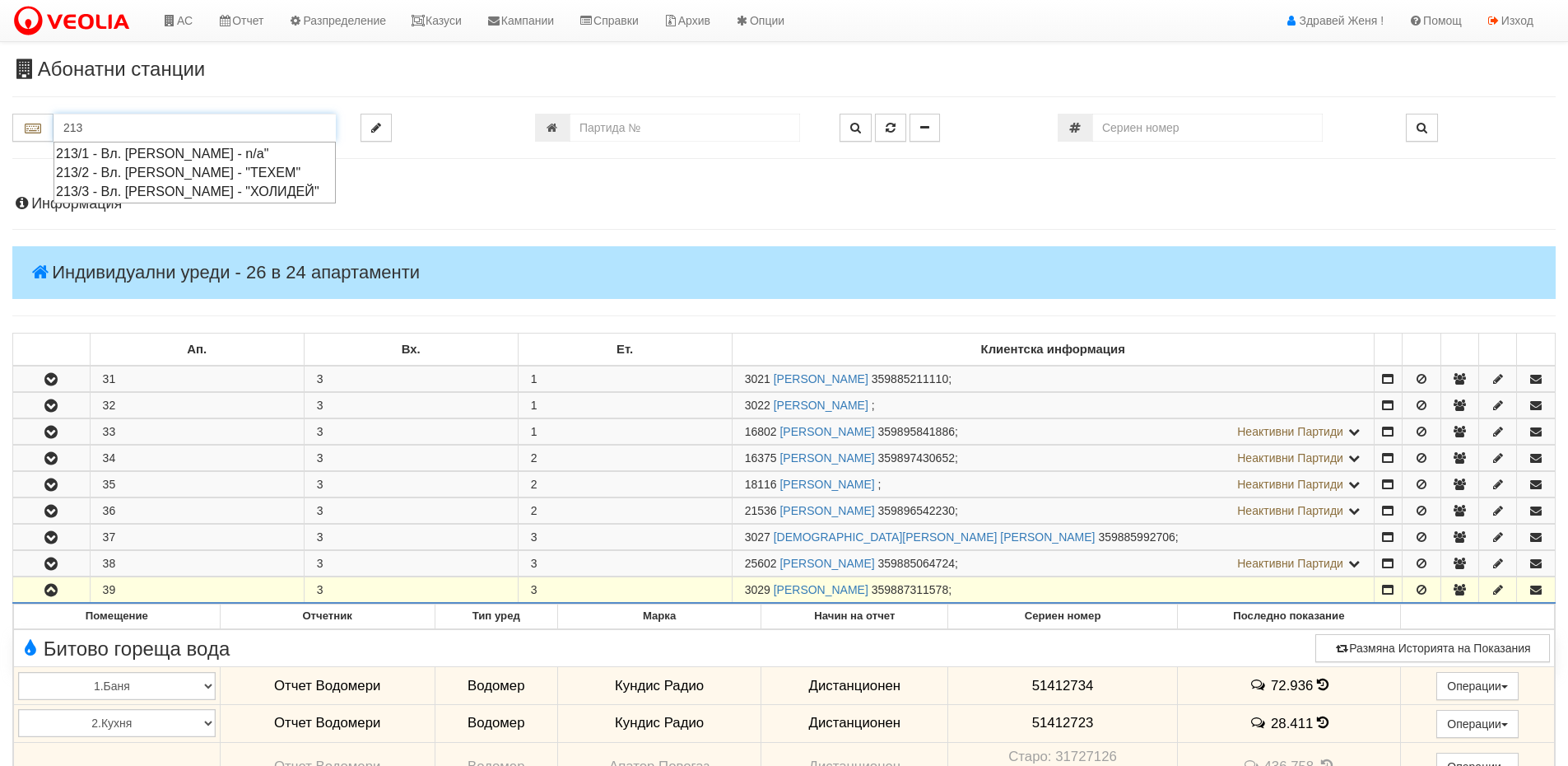
click at [150, 183] on div "213/3 - Вл. [PERSON_NAME] - "ХОЛИДЕЙ"" at bounding box center [194, 191] width 277 height 19
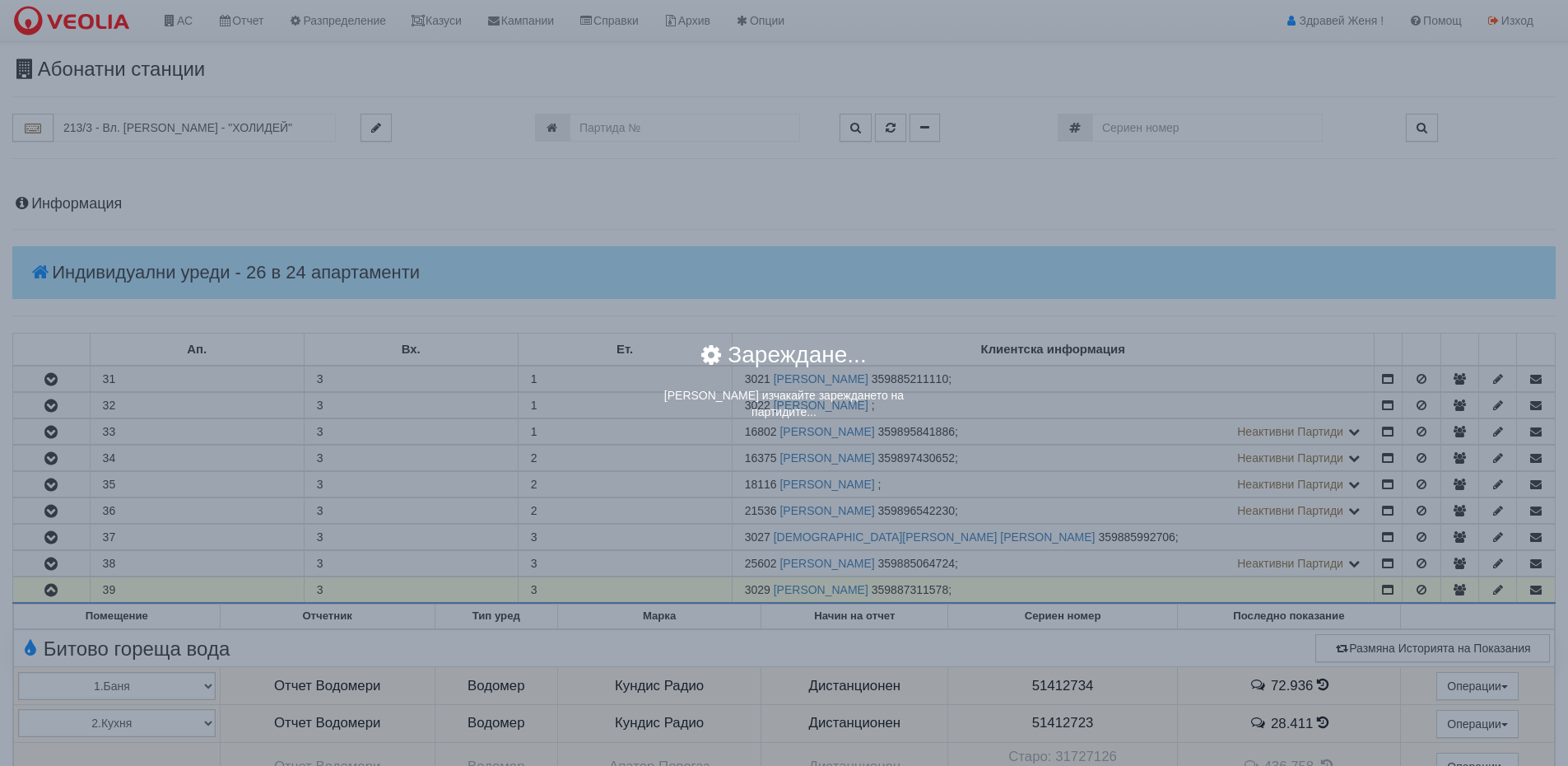
click at [194, 127] on div "× Зареждане... Моля изчакайте зареждането на партидите..." at bounding box center [784, 383] width 1568 height 766
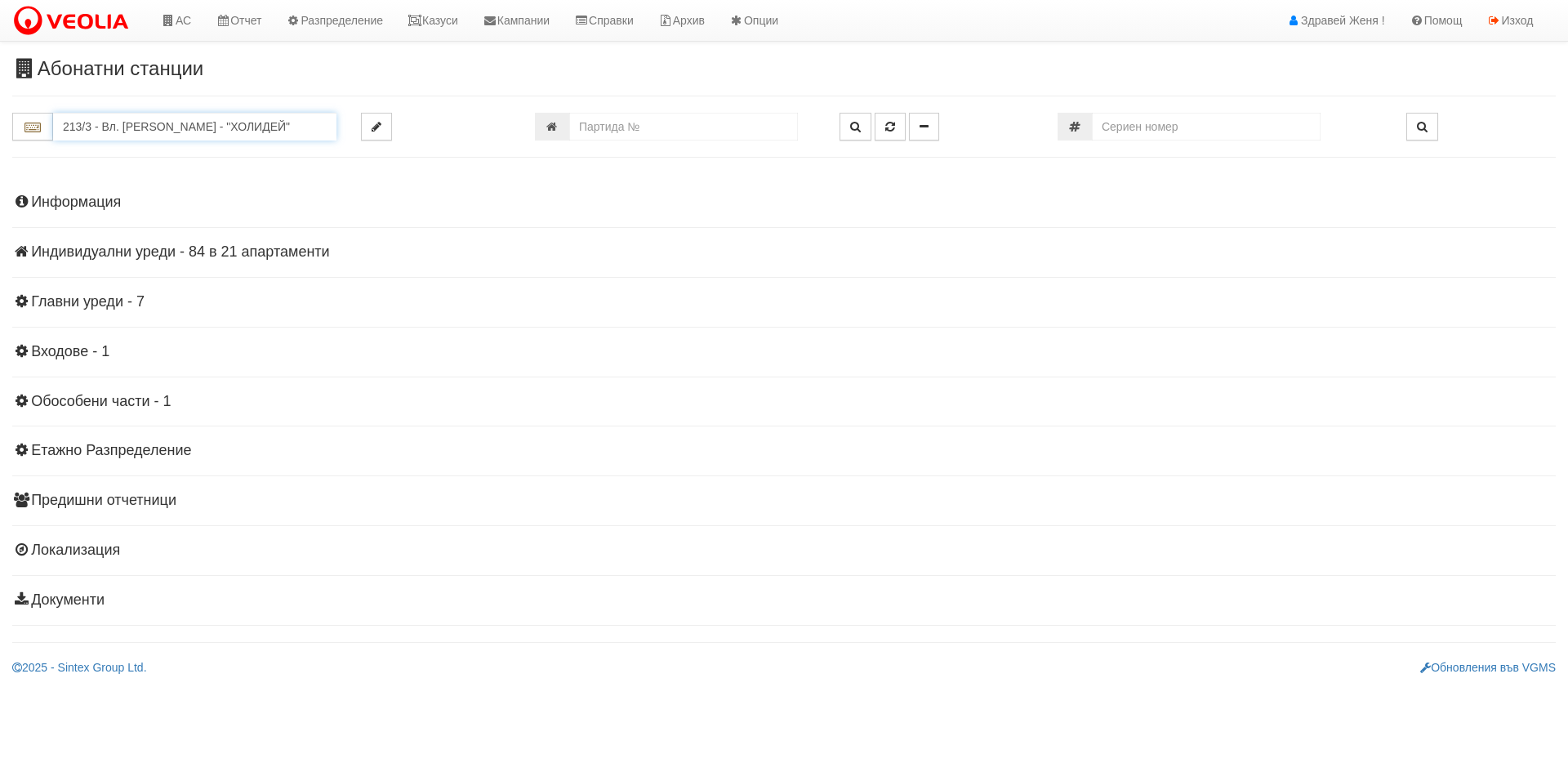
click at [96, 122] on input "213/3 - Вл. [PERSON_NAME] - "ХОЛИДЕЙ"" at bounding box center [194, 126] width 283 height 28
click at [149, 157] on div "213/2 - Вл. [PERSON_NAME] - "ТЕХЕМ"" at bounding box center [194, 152] width 278 height 19
type input "213/2 - Вл. [PERSON_NAME] - "ТЕХЕМ""
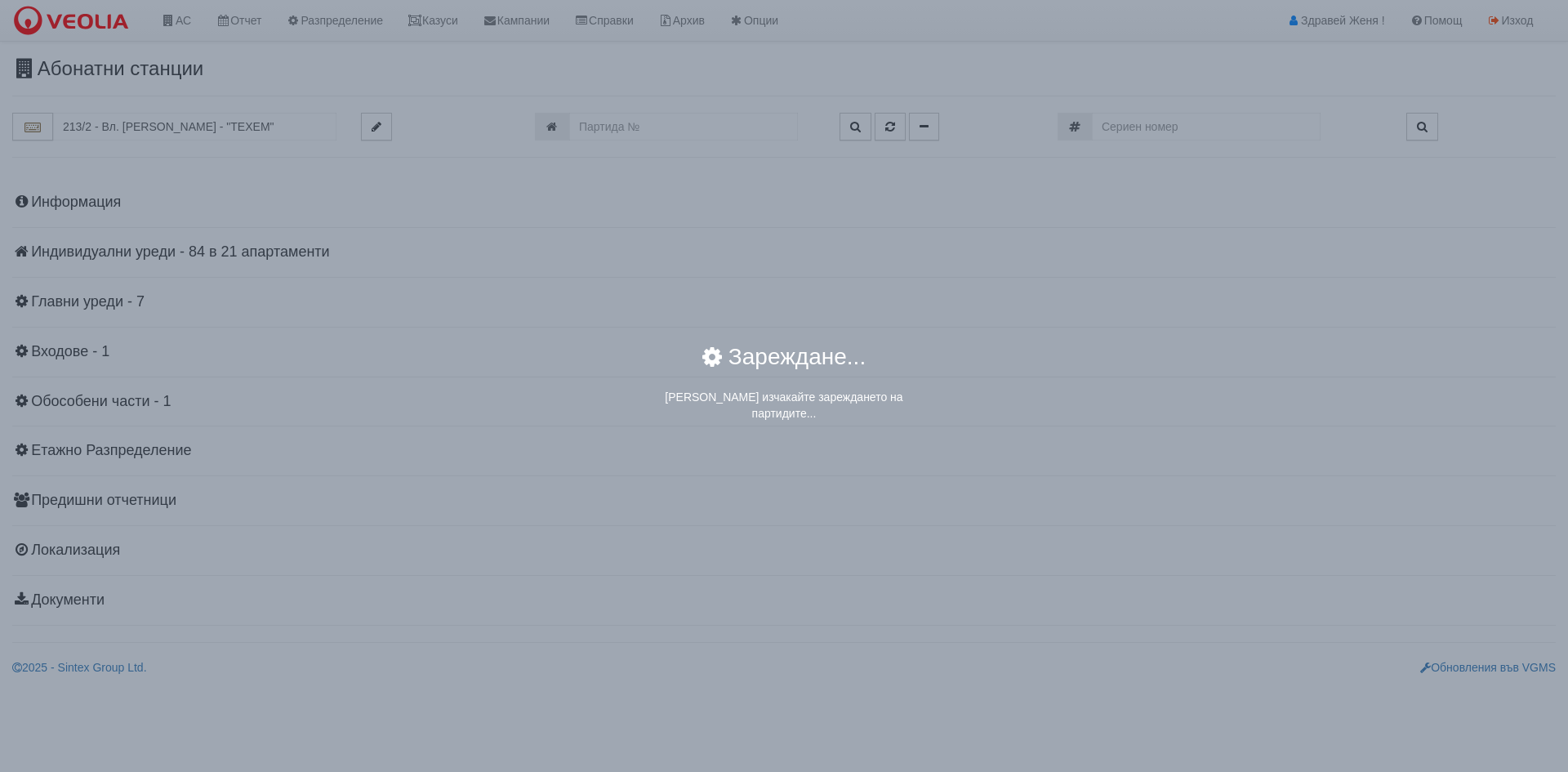
click at [211, 259] on div "× Зареждане... Моля изчакайте зареждането на партидите..." at bounding box center [784, 386] width 1568 height 772
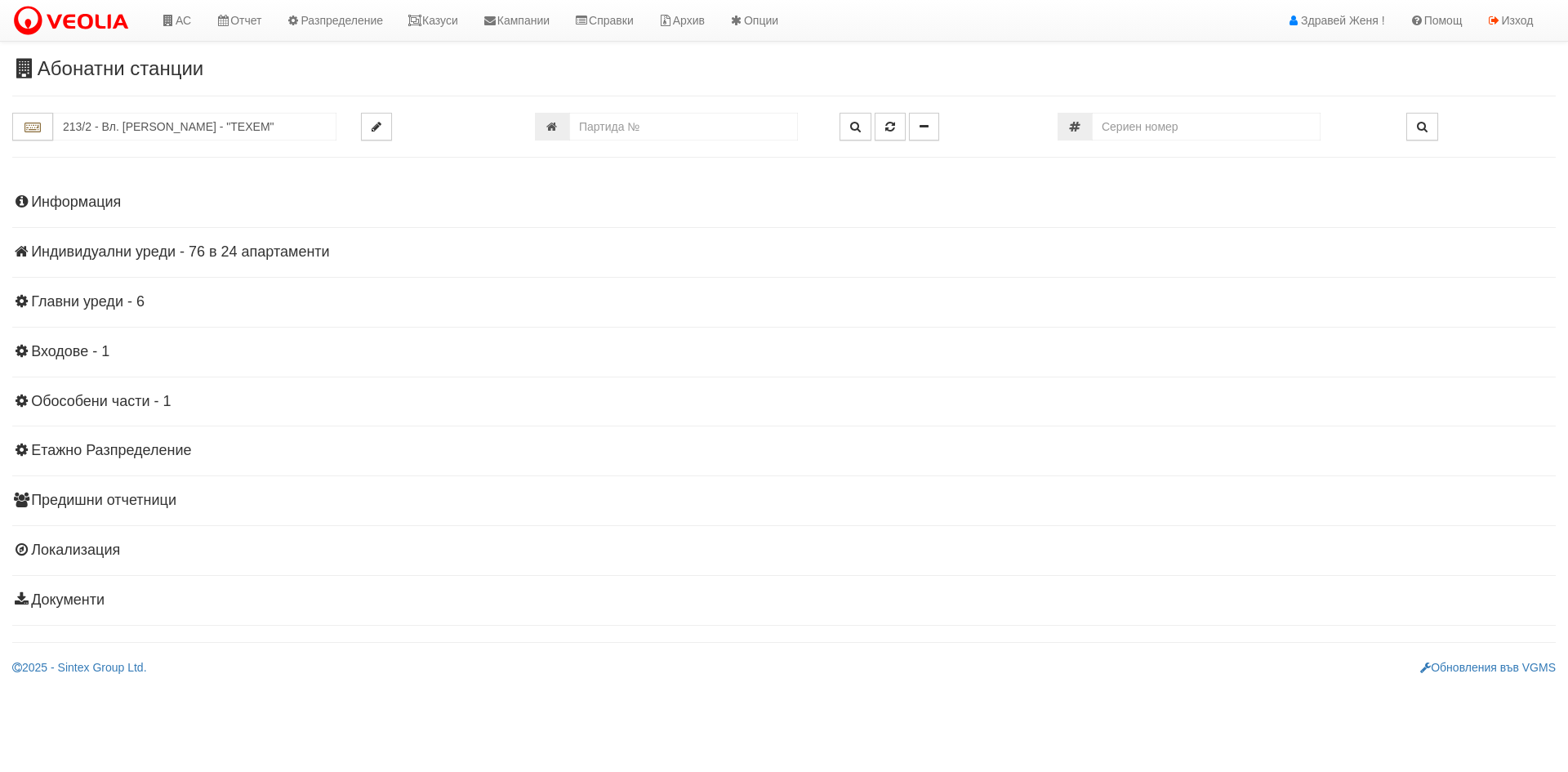
click at [211, 259] on h4 "Индивидуални уреди - 76 в 24 апартаменти" at bounding box center [784, 253] width 1544 height 17
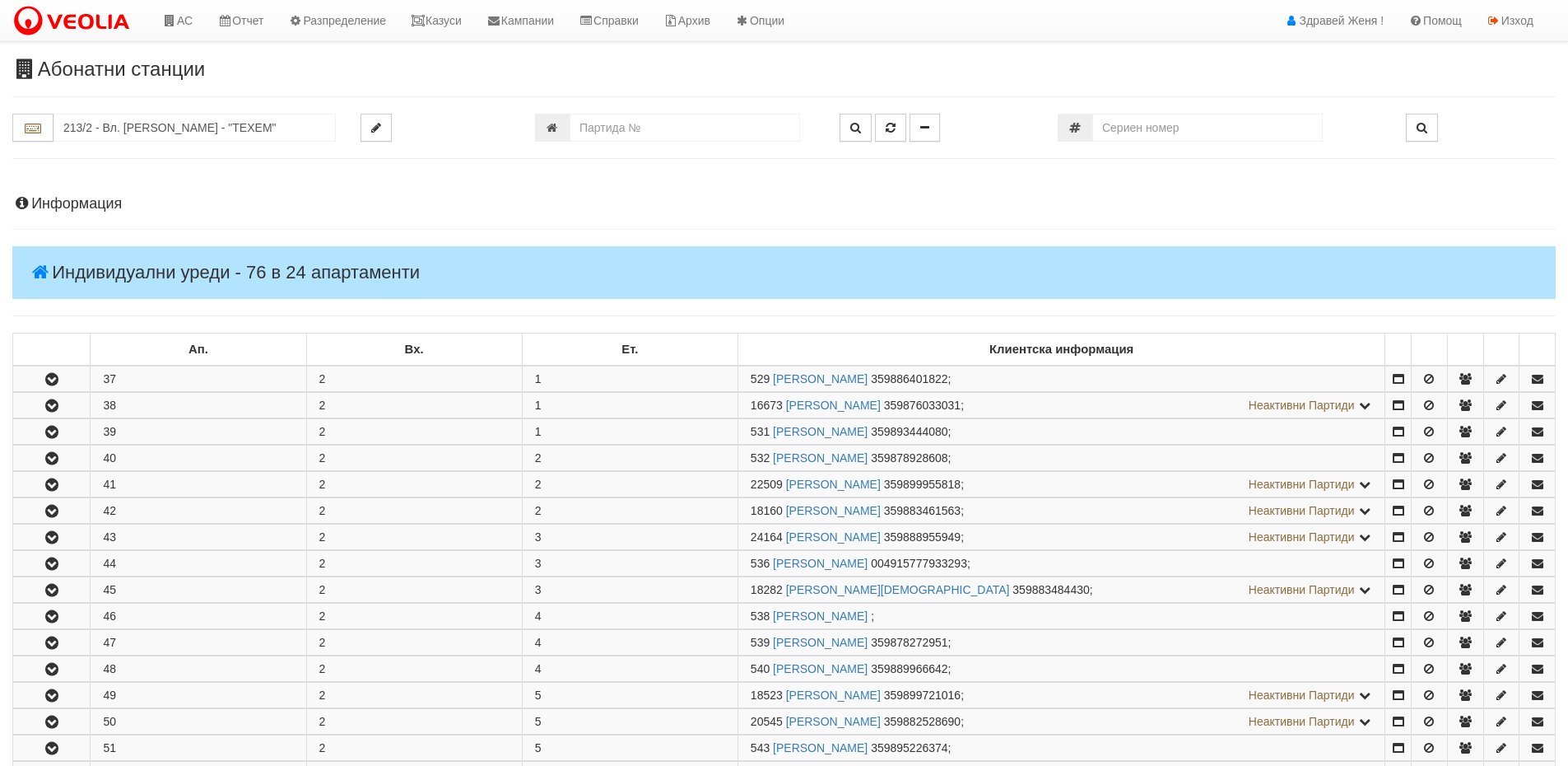
scroll to position [329, 0]
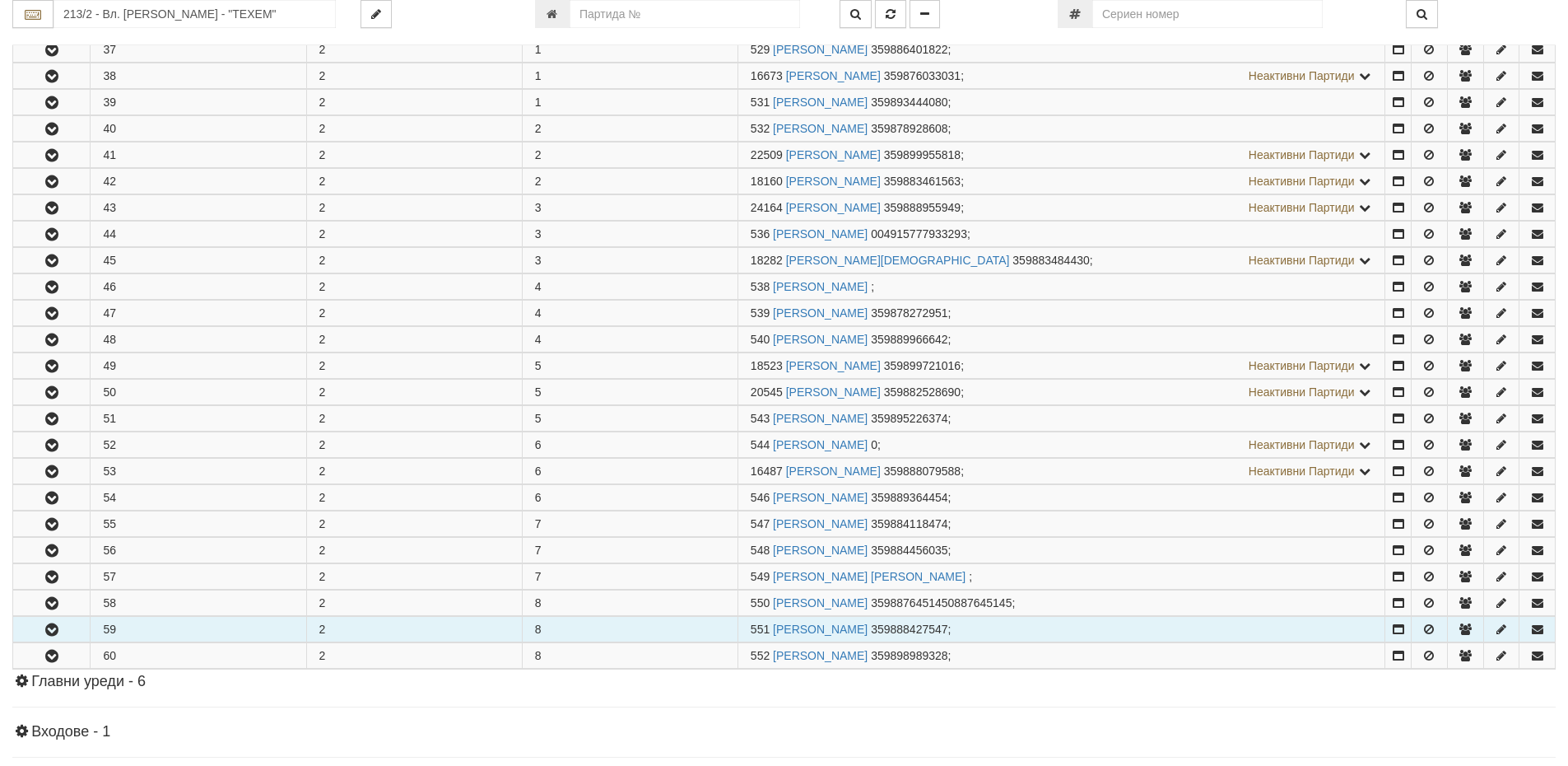
click at [114, 634] on td "59" at bounding box center [198, 630] width 216 height 26
click at [61, 628] on icon "button" at bounding box center [52, 631] width 20 height 12
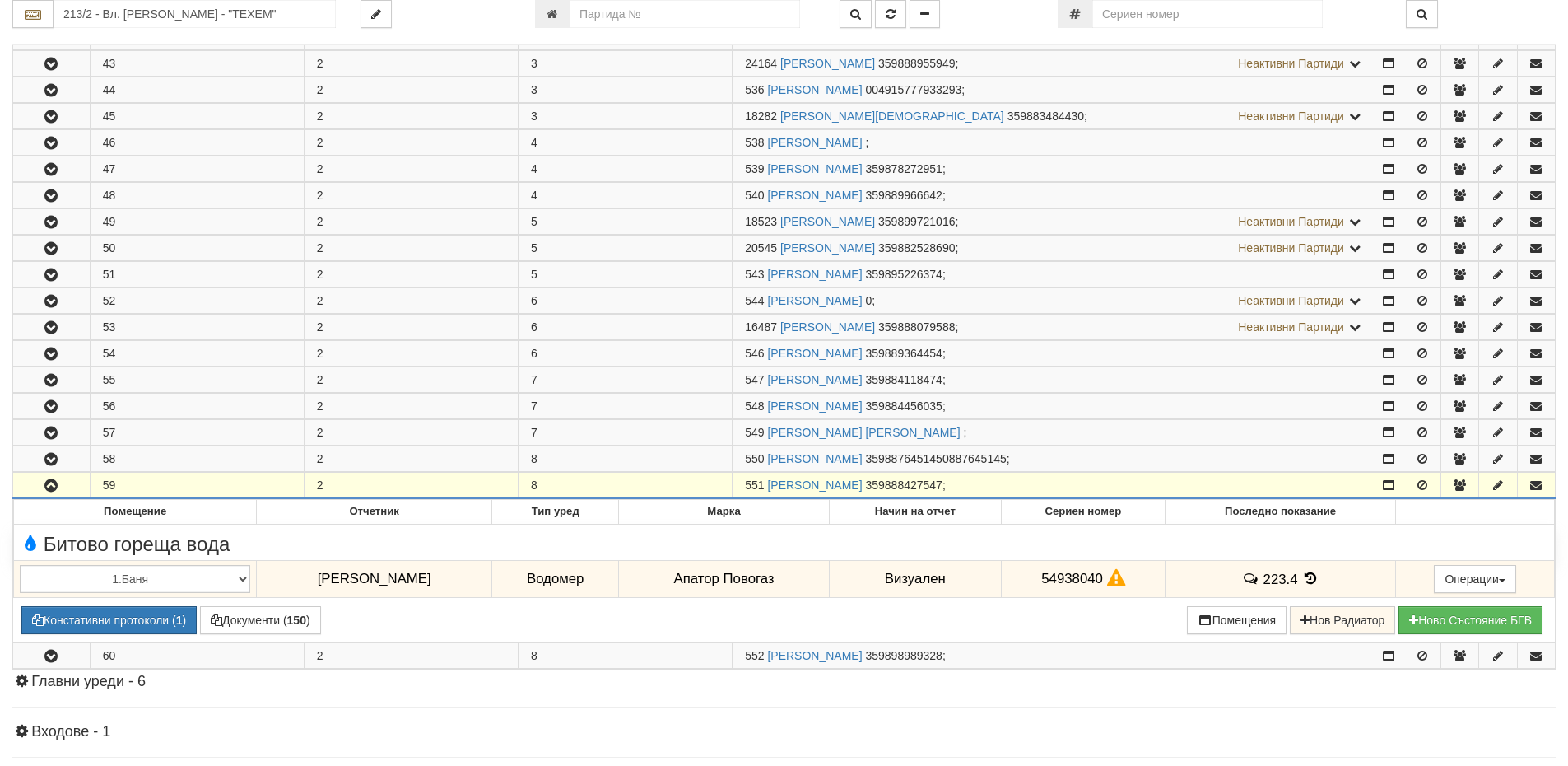
scroll to position [659, 0]
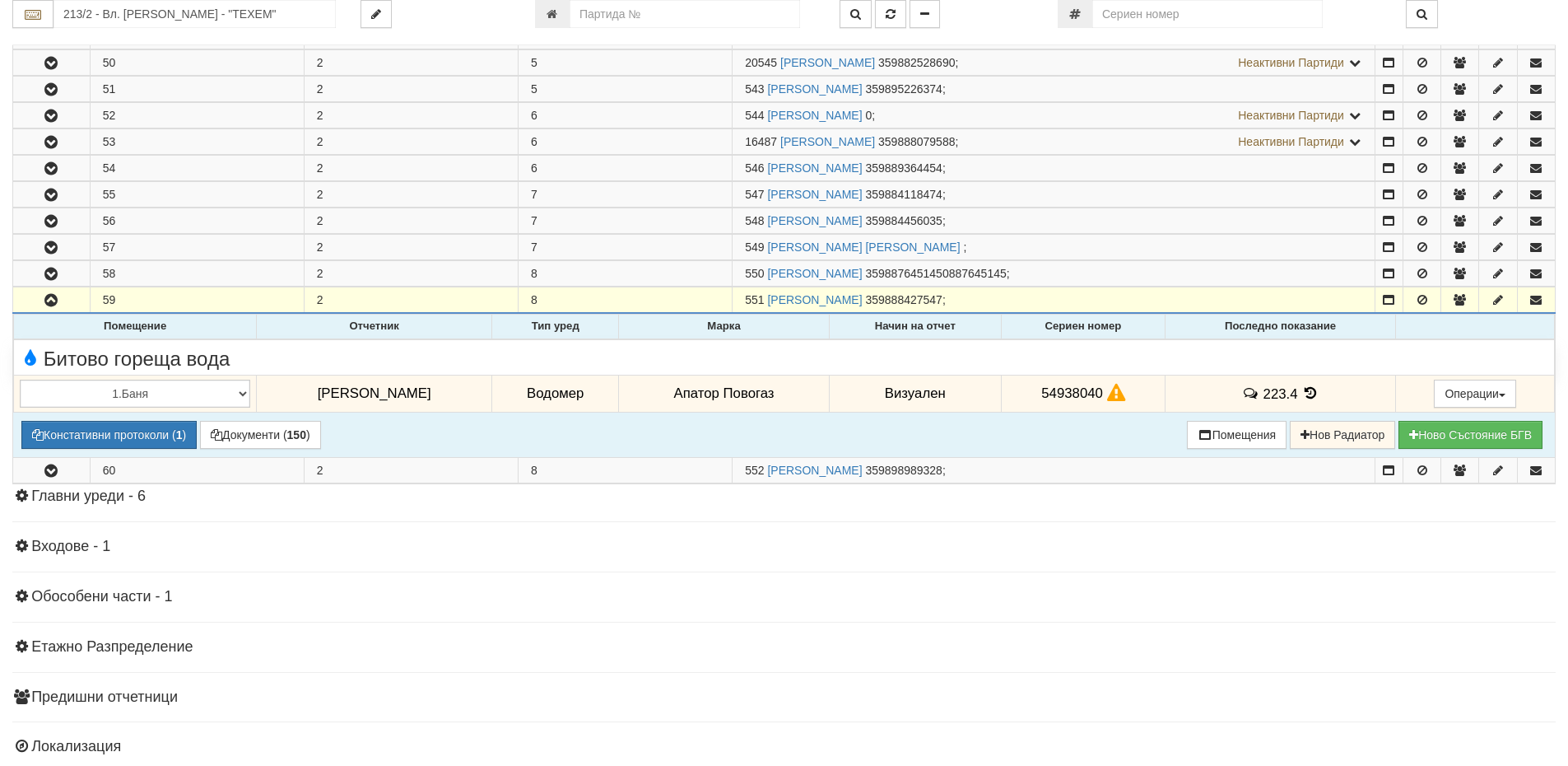
click at [1107, 393] on icon at bounding box center [1116, 393] width 18 height 14
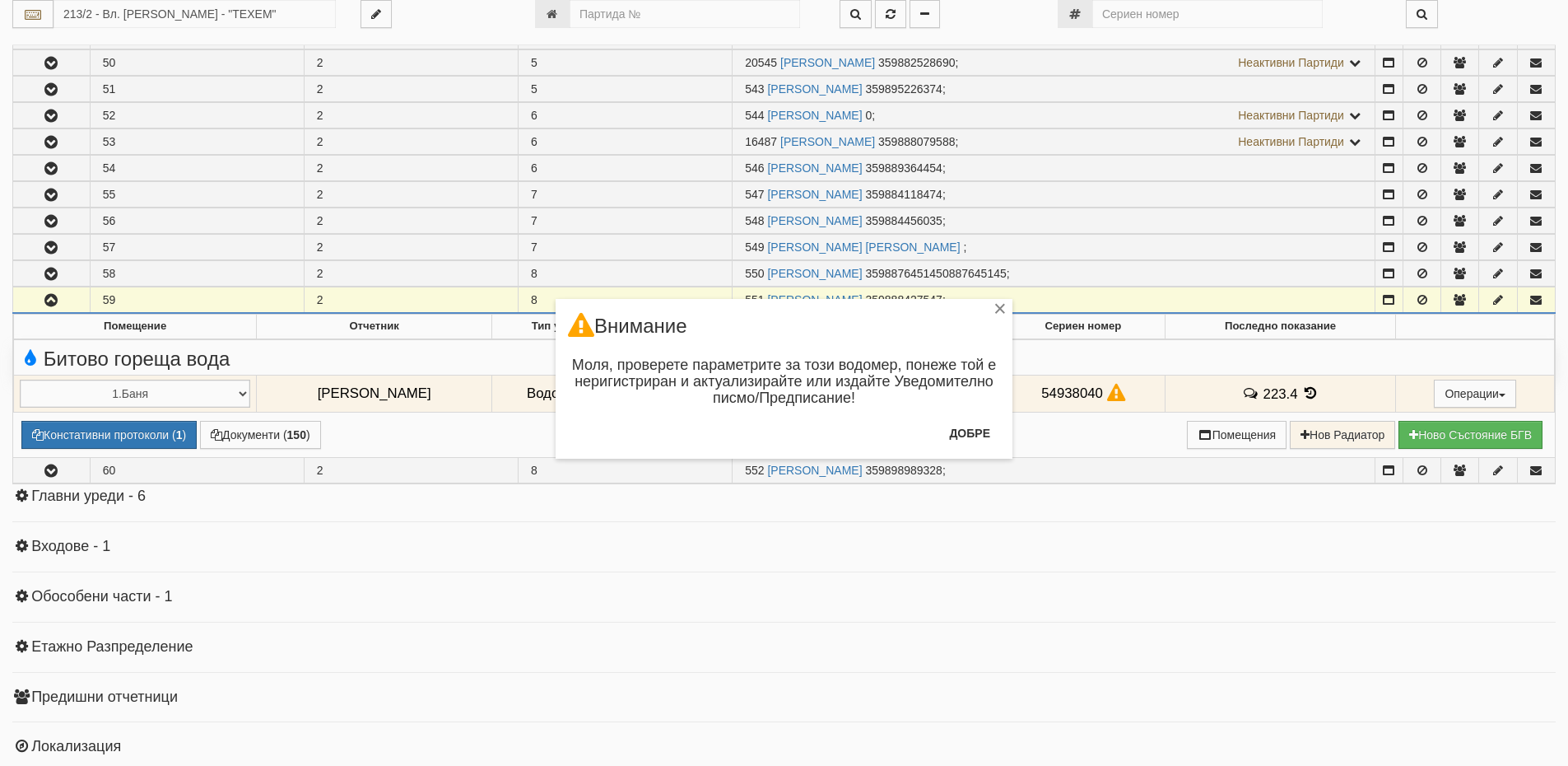
click at [1306, 388] on div "× Внимание Моля, проверете параметрите за този водомер, понеже той е неригистри…" at bounding box center [784, 383] width 1568 height 766
click at [966, 426] on button "Добре" at bounding box center [969, 433] width 61 height 26
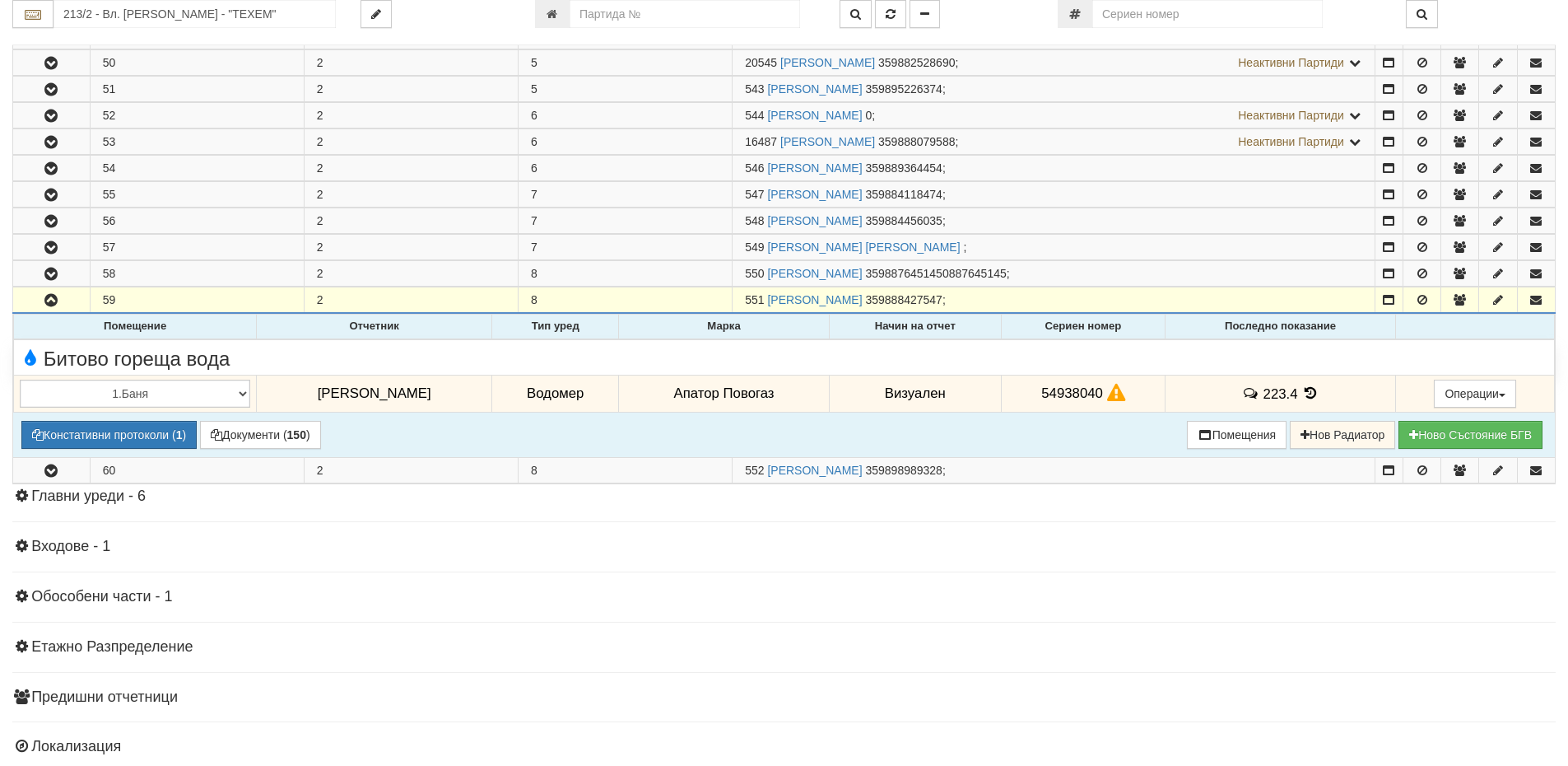
click at [1303, 392] on icon at bounding box center [1310, 393] width 18 height 14
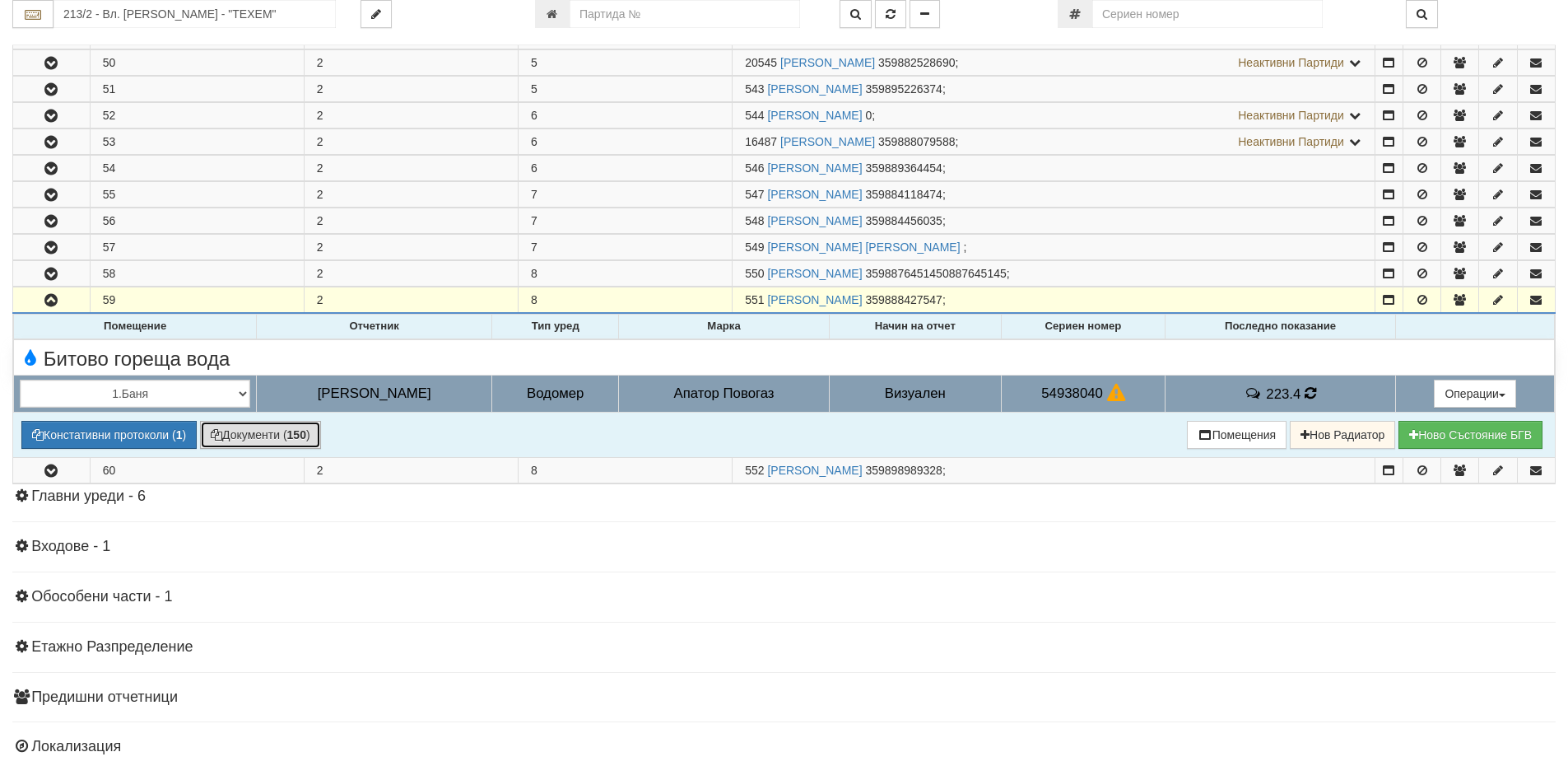
click at [224, 442] on button "Документи ( 150 )" at bounding box center [261, 435] width 121 height 28
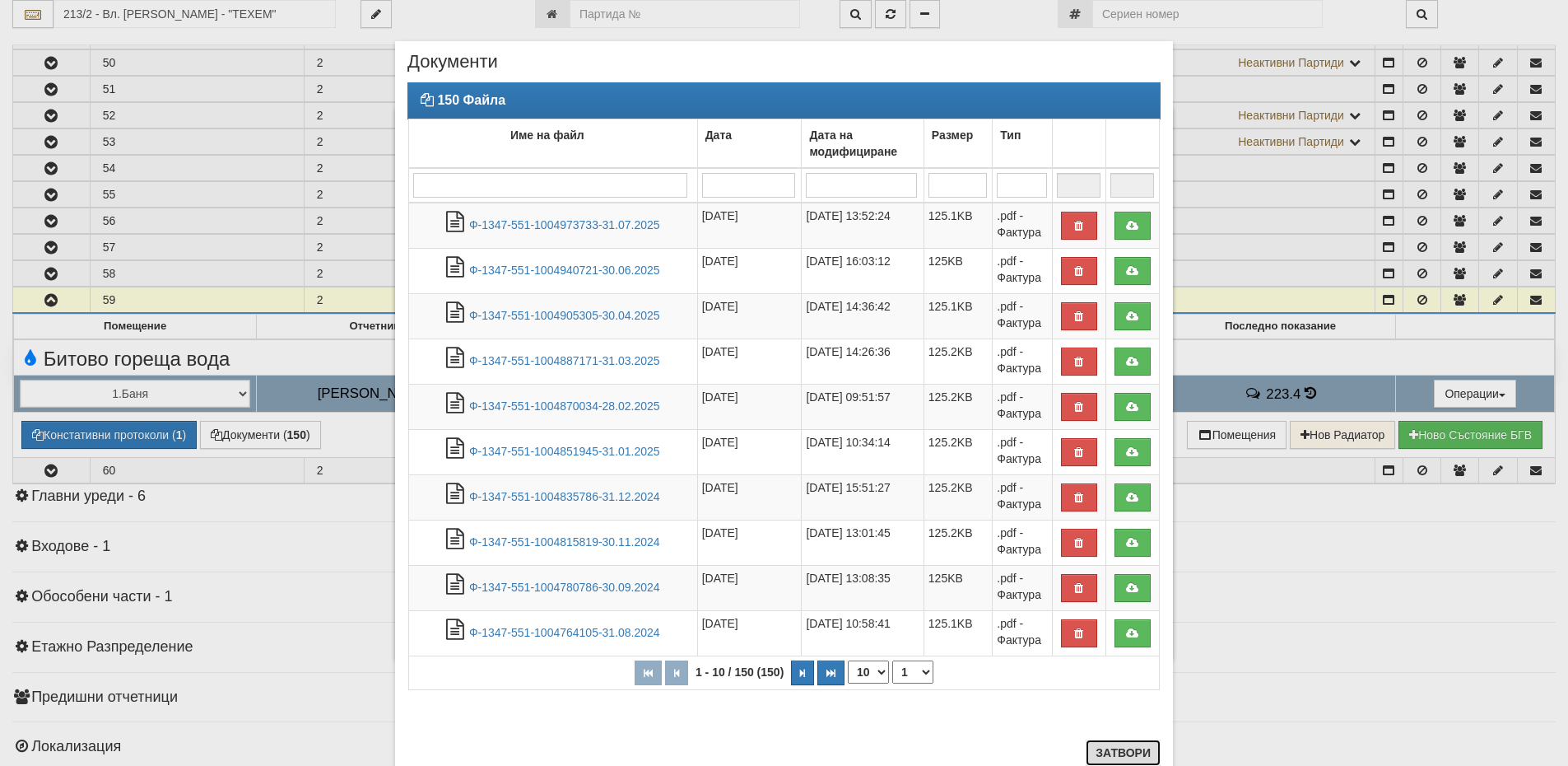
click at [1121, 755] on button "Затвори" at bounding box center [1123, 752] width 75 height 26
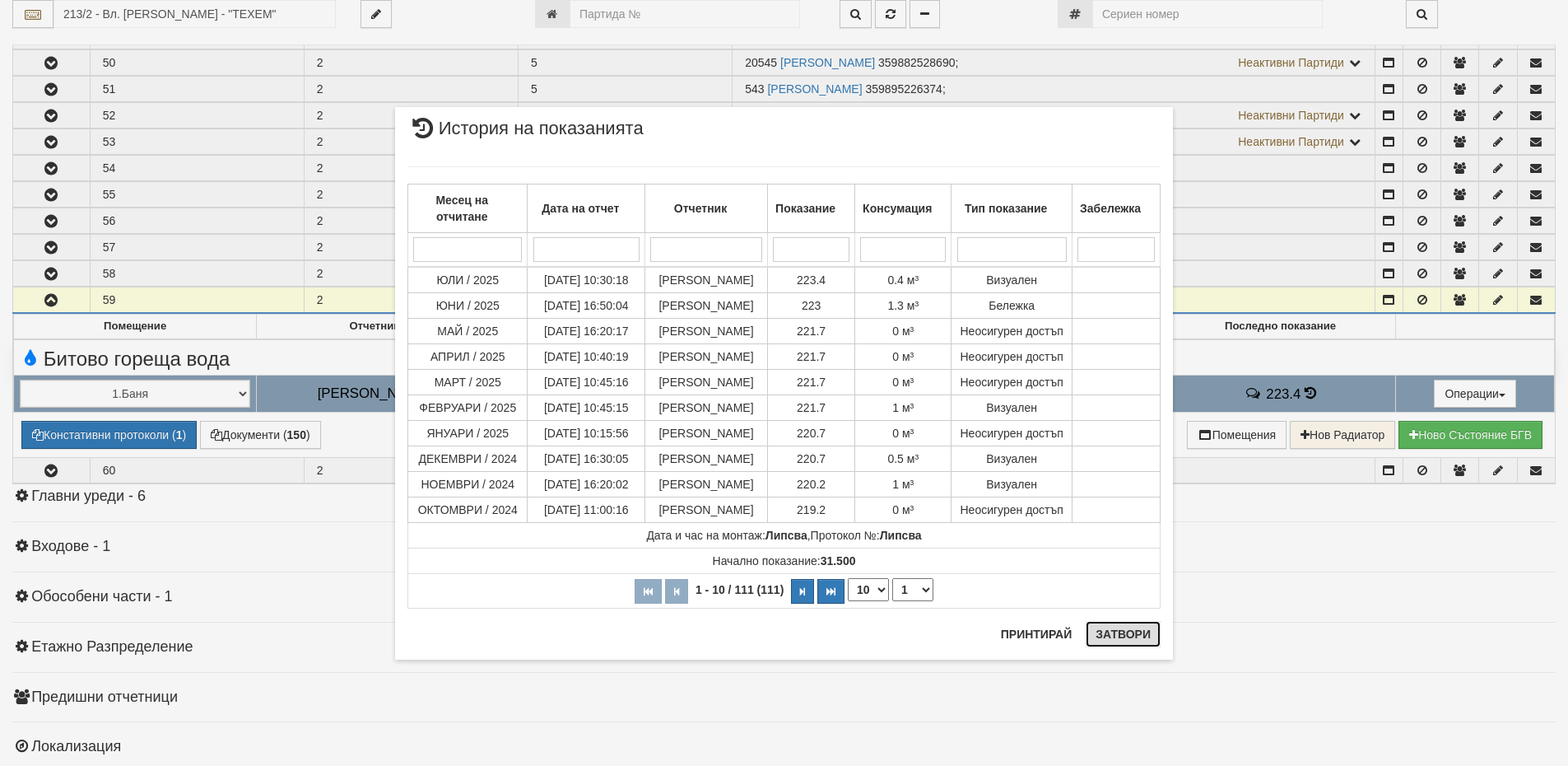
click at [1117, 635] on button "Затвори" at bounding box center [1123, 634] width 75 height 26
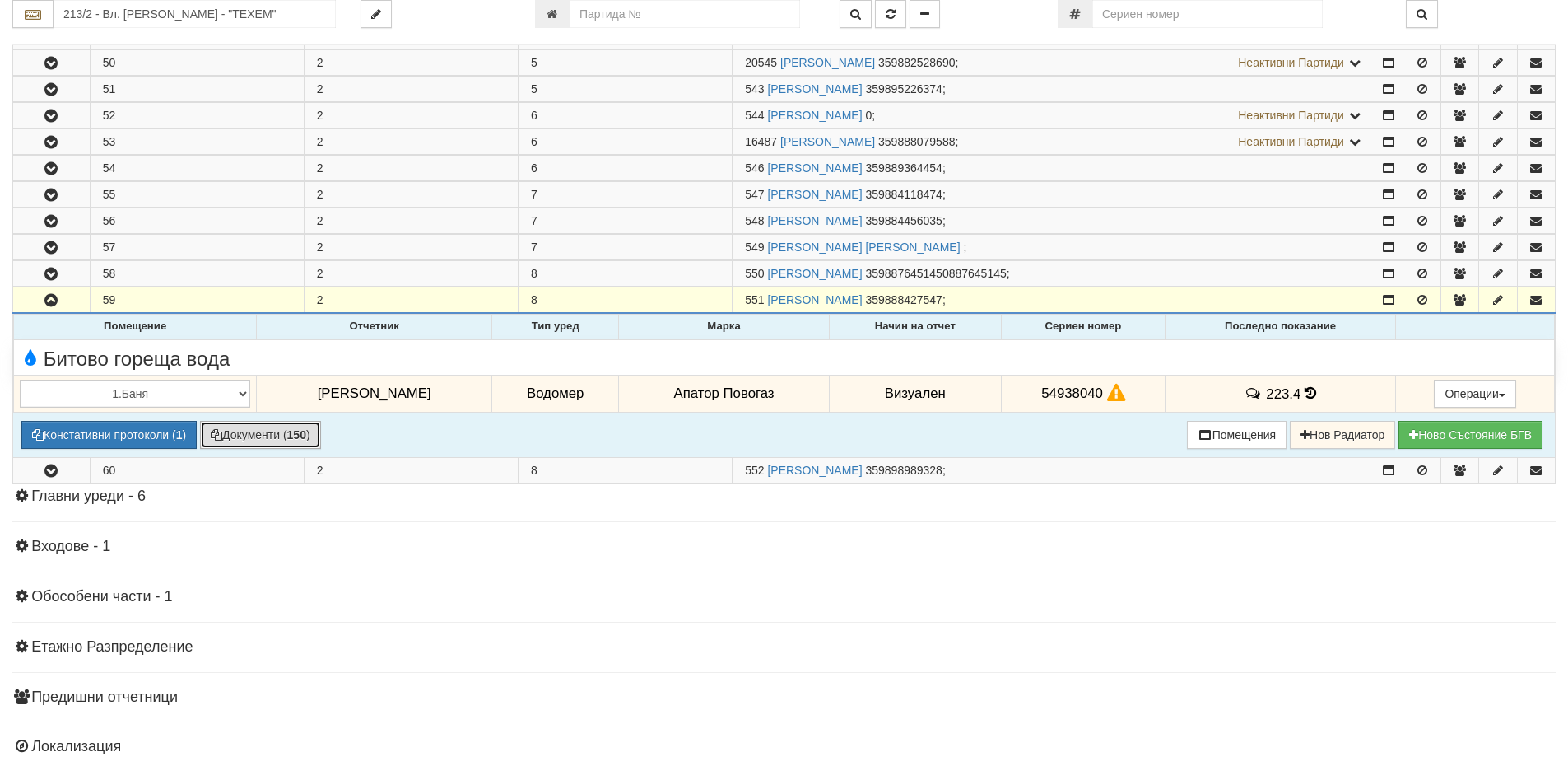
click at [258, 434] on button "Документи ( 150 )" at bounding box center [261, 435] width 121 height 28
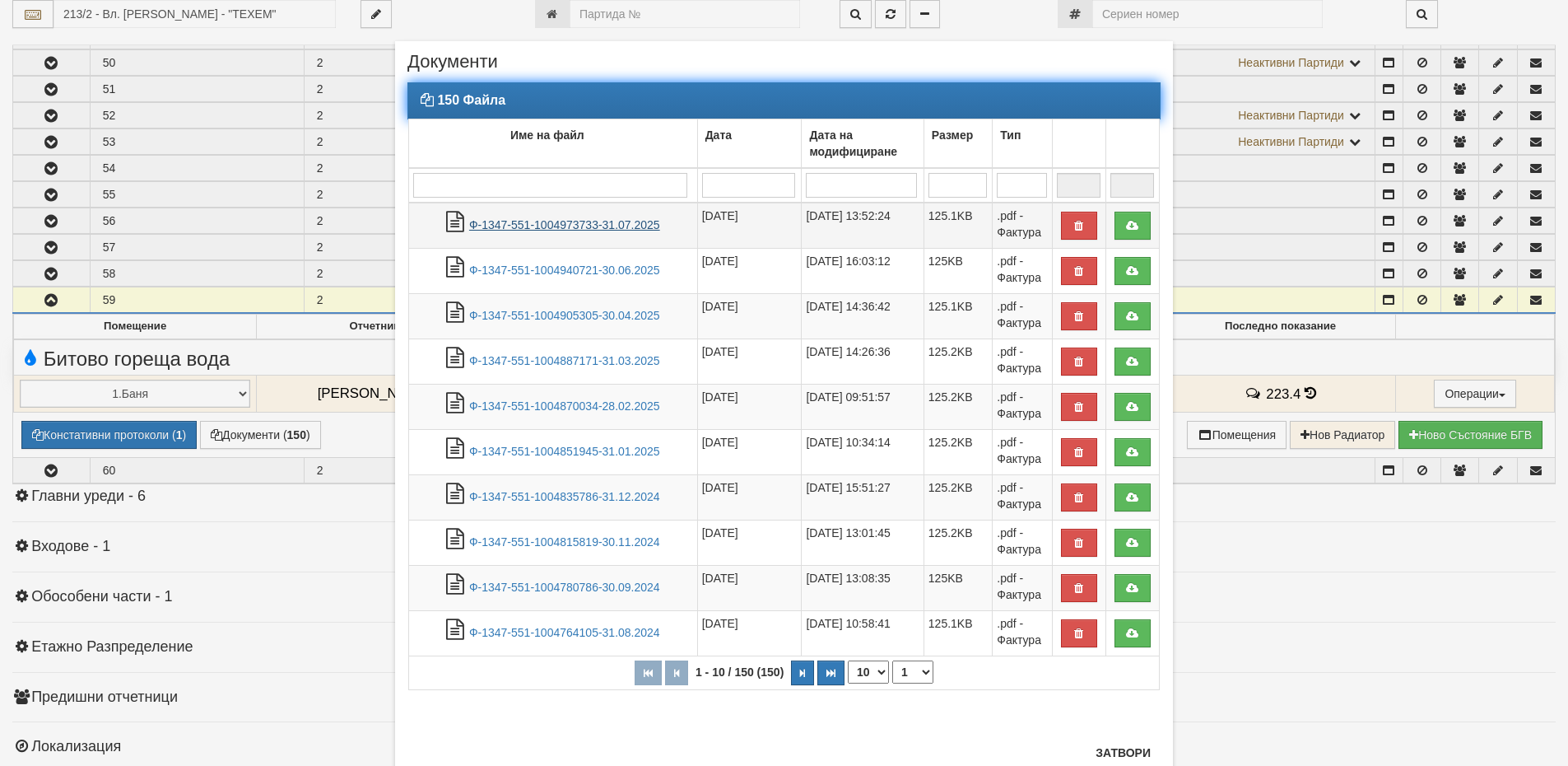
click at [619, 230] on link "Ф-1347-551-1004973733-31.07.2025" at bounding box center [565, 224] width 191 height 13
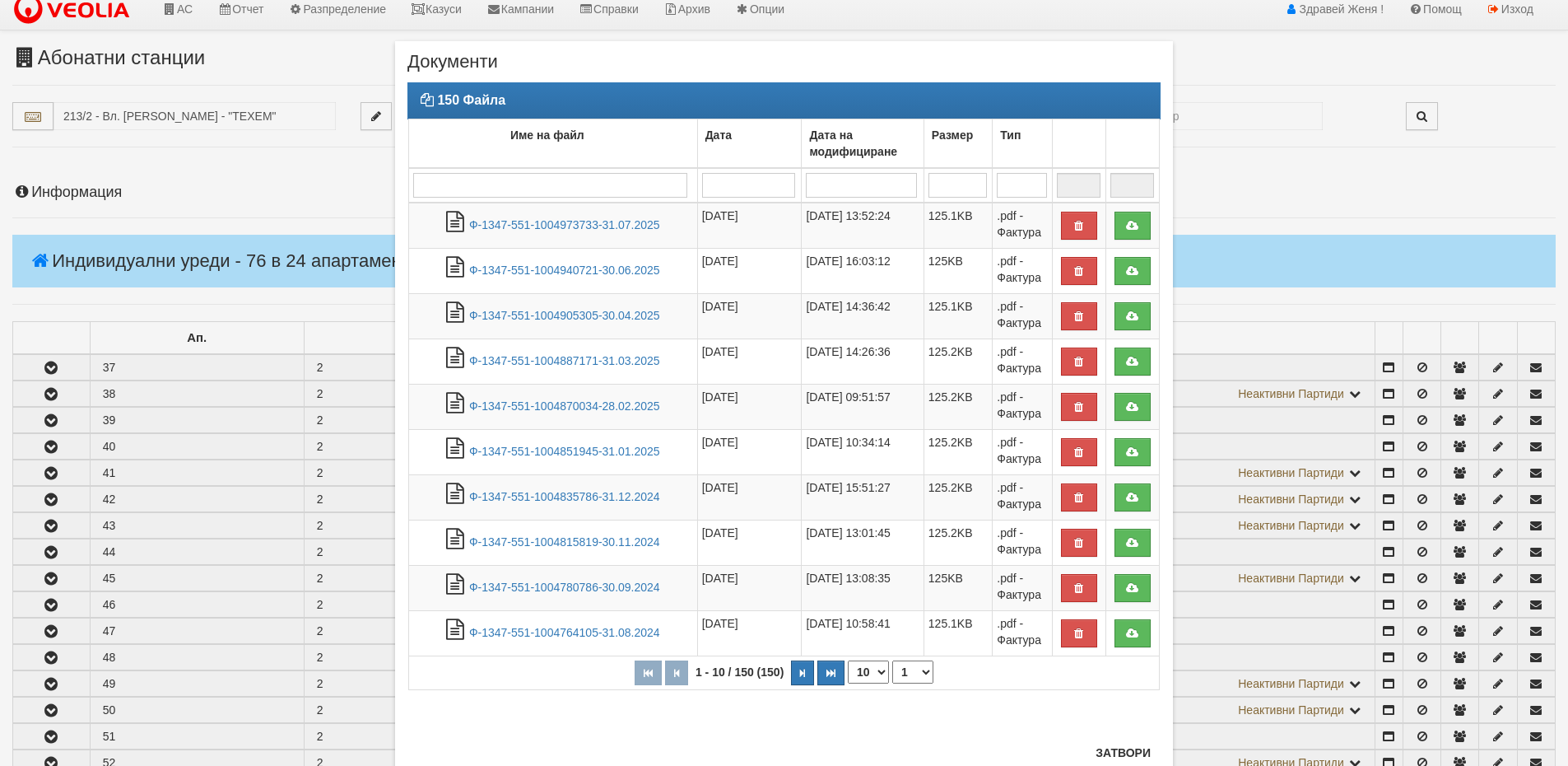
scroll to position [0, 0]
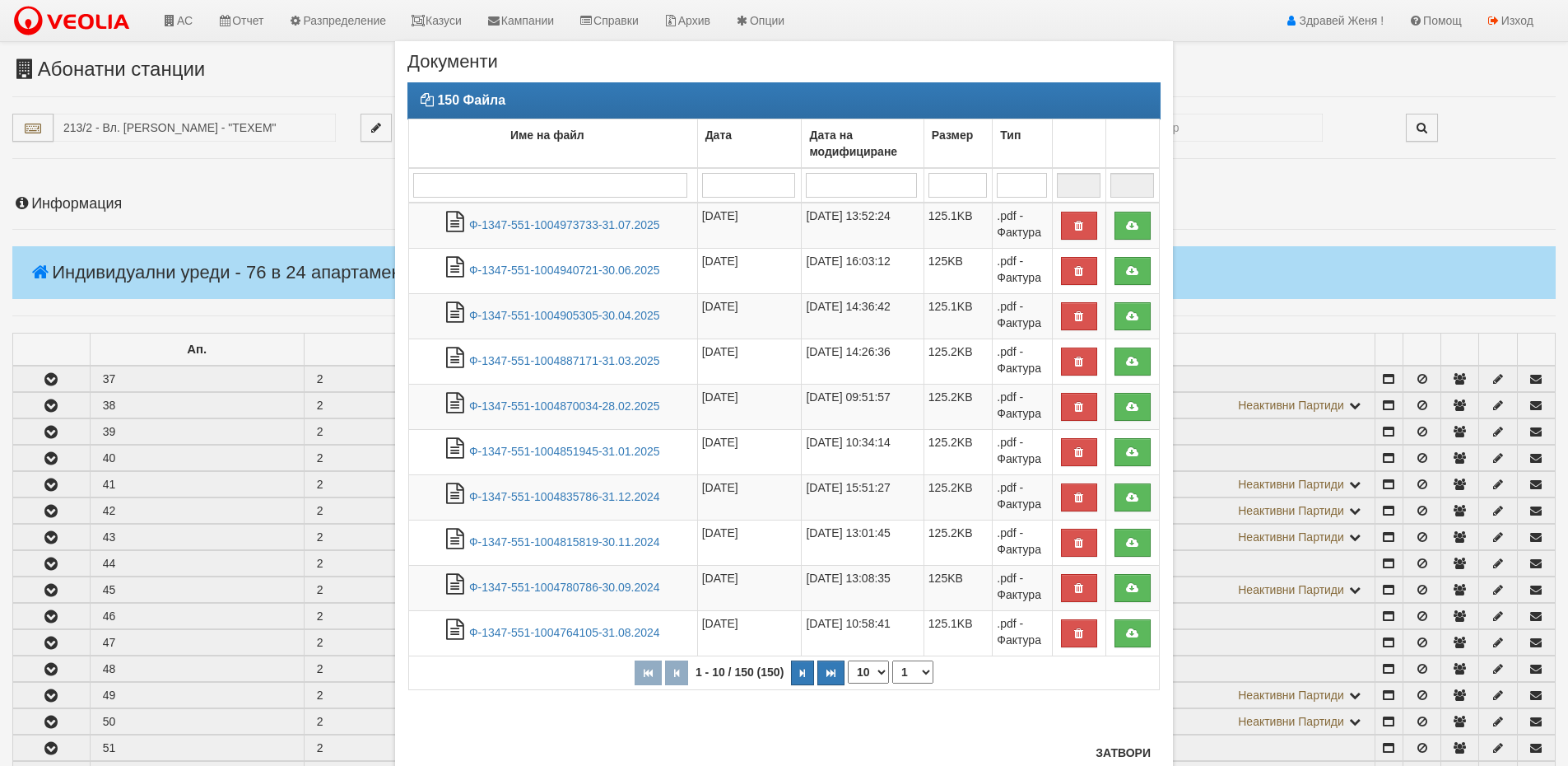
click at [102, 203] on div "× Документи 150 Файла Име на файл Дата Дата на модифициране Размер Тип 1 - 10 /…" at bounding box center [784, 383] width 1568 height 766
click at [1119, 744] on button "Затвори" at bounding box center [1123, 752] width 75 height 26
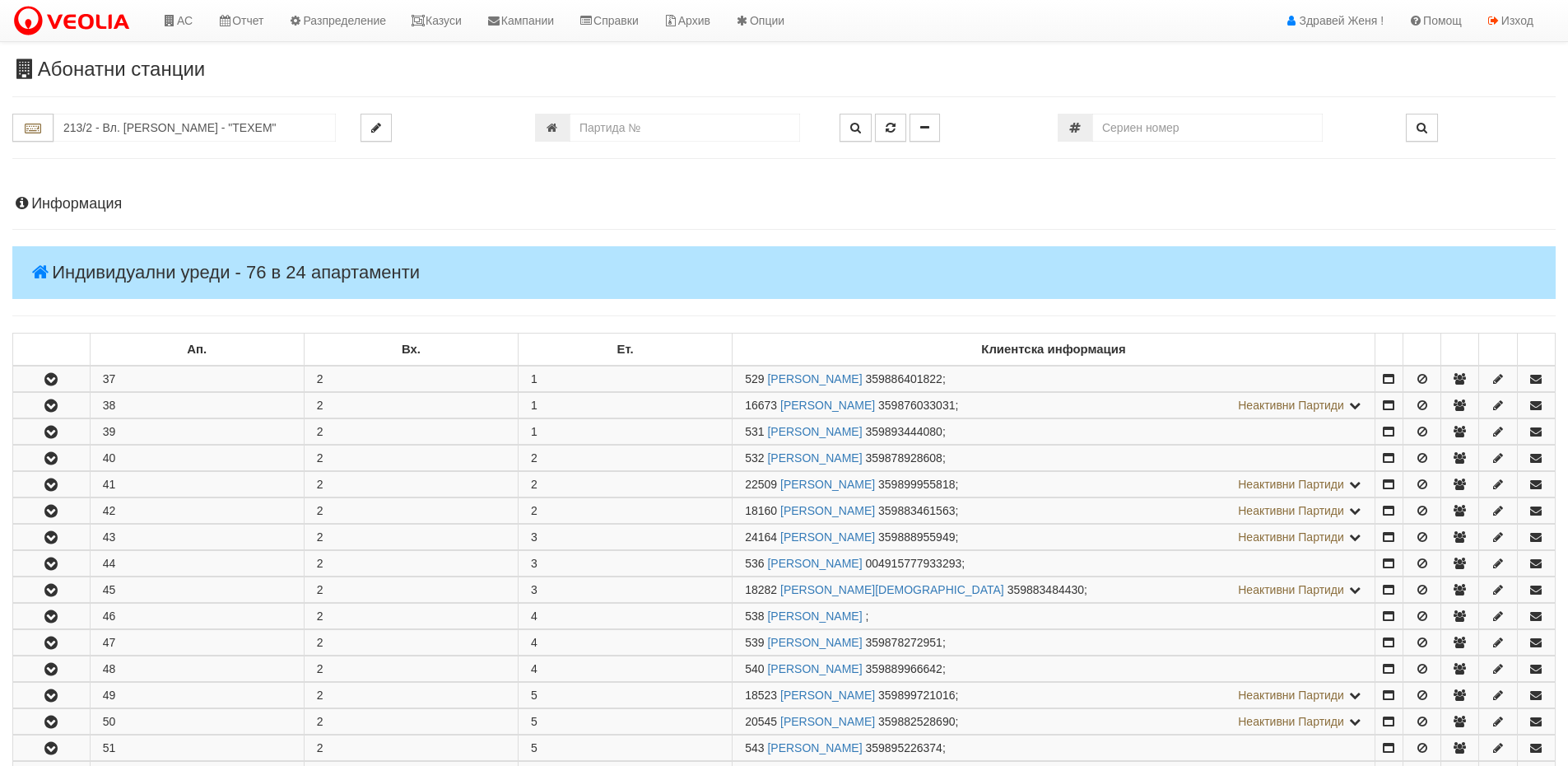
click at [103, 204] on h4 "Информация" at bounding box center [784, 204] width 1543 height 17
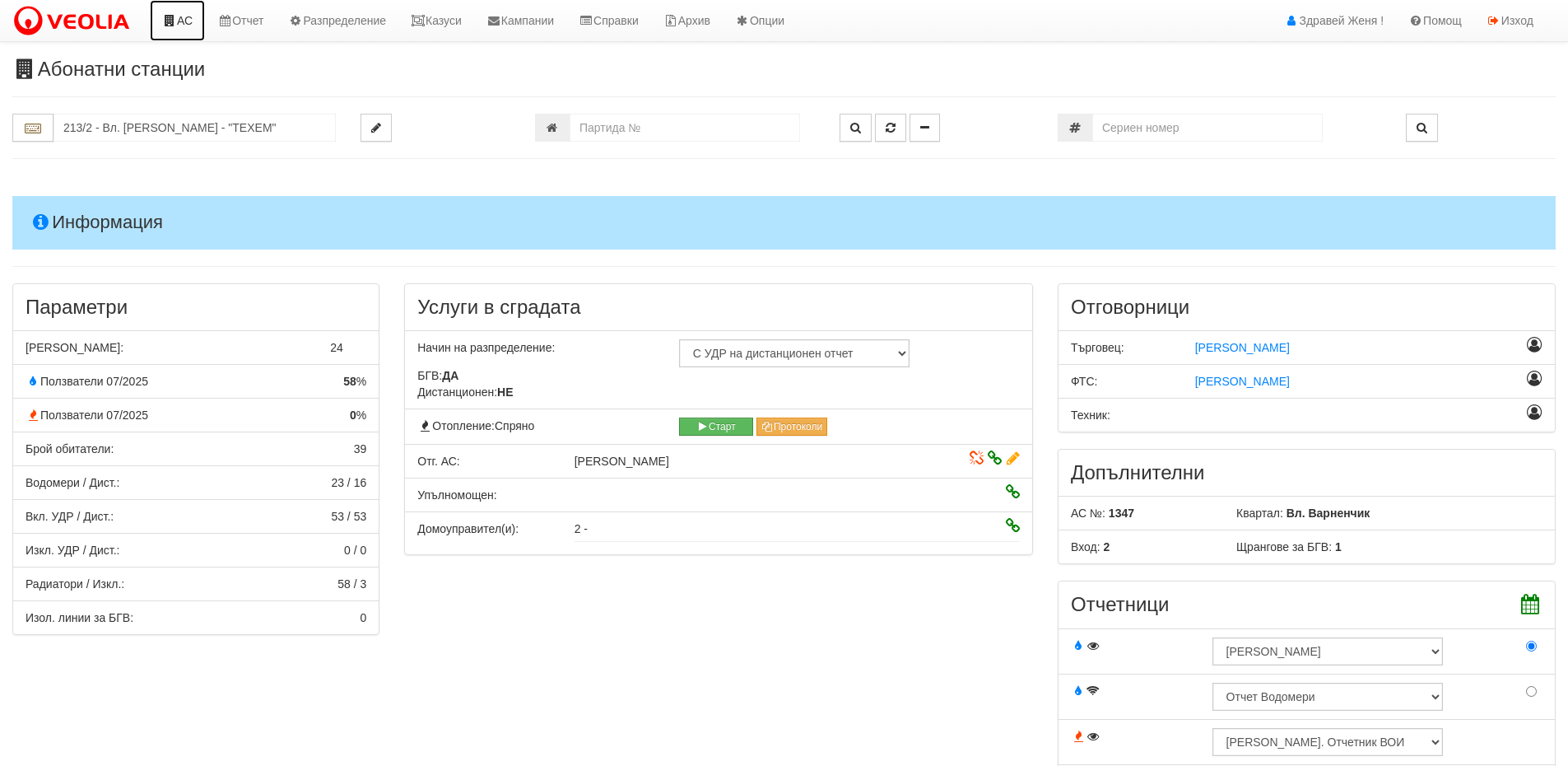
click at [176, 19] on icon at bounding box center [169, 21] width 15 height 12
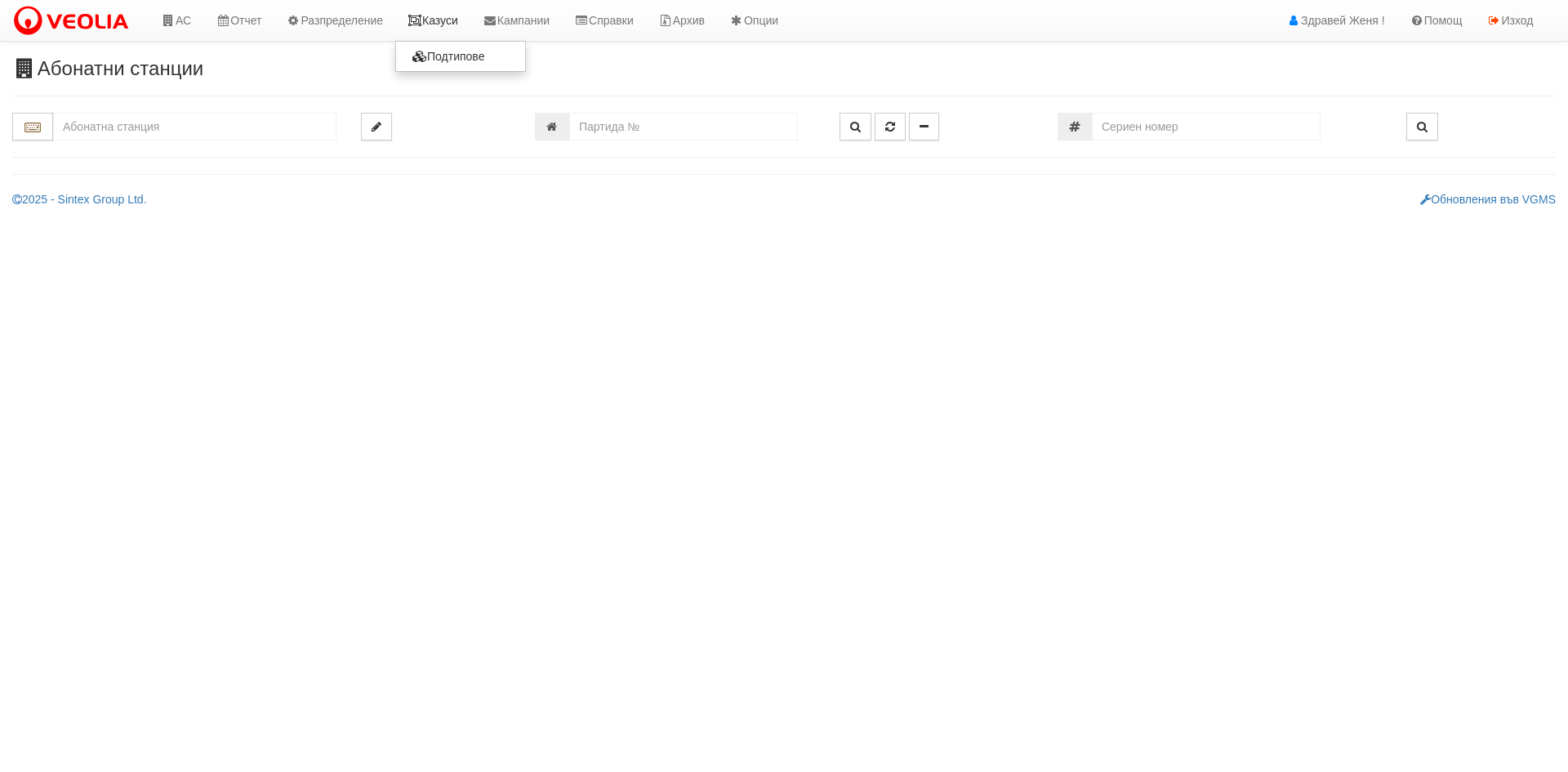
click at [439, 22] on link "Казуси" at bounding box center [433, 20] width 75 height 40
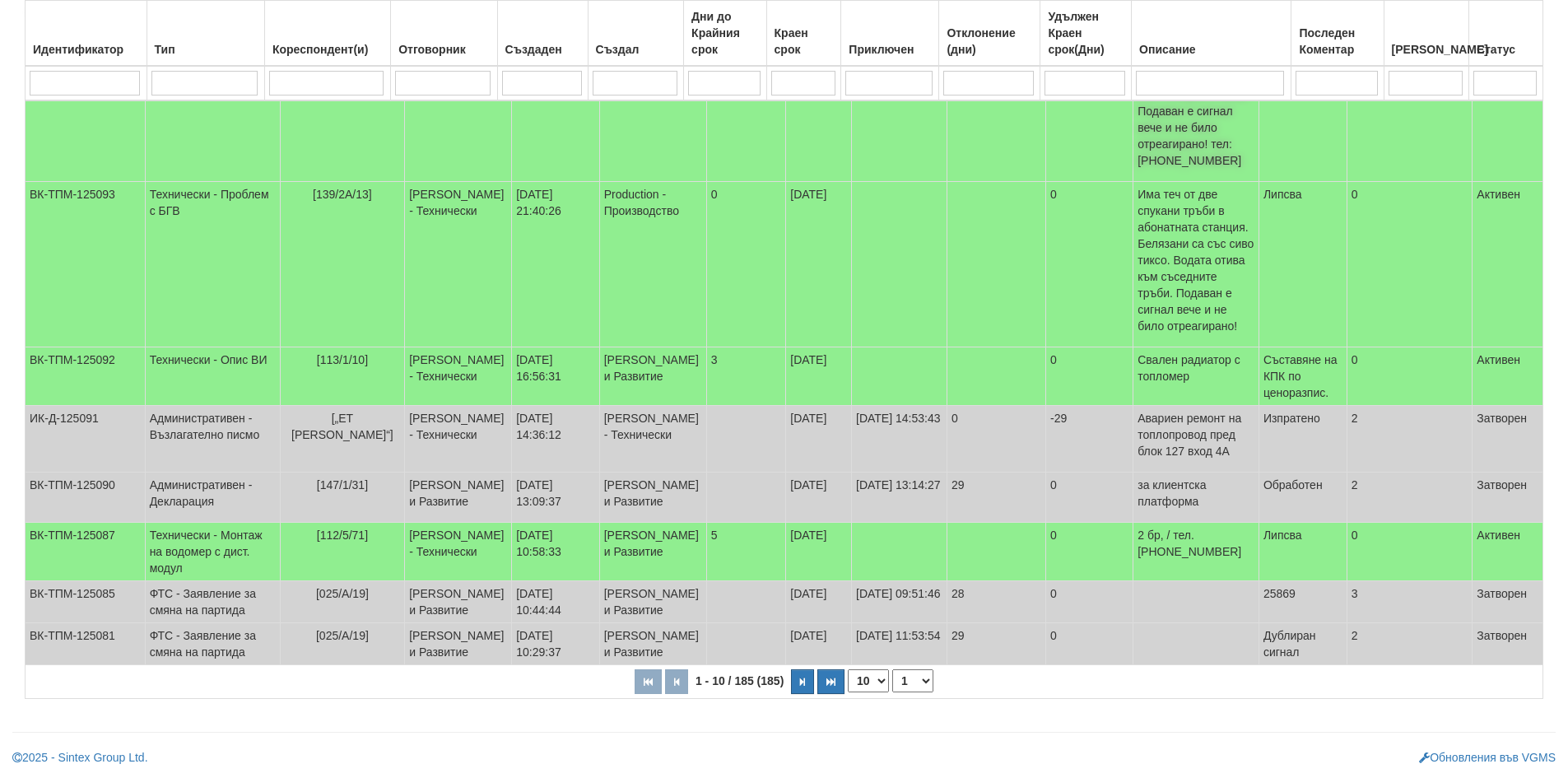
scroll to position [534, 0]
click at [885, 681] on select "10 20 30 40" at bounding box center [868, 681] width 41 height 23
select select "40"
click at [851, 692] on select "10 20 30 40" at bounding box center [868, 681] width 41 height 23
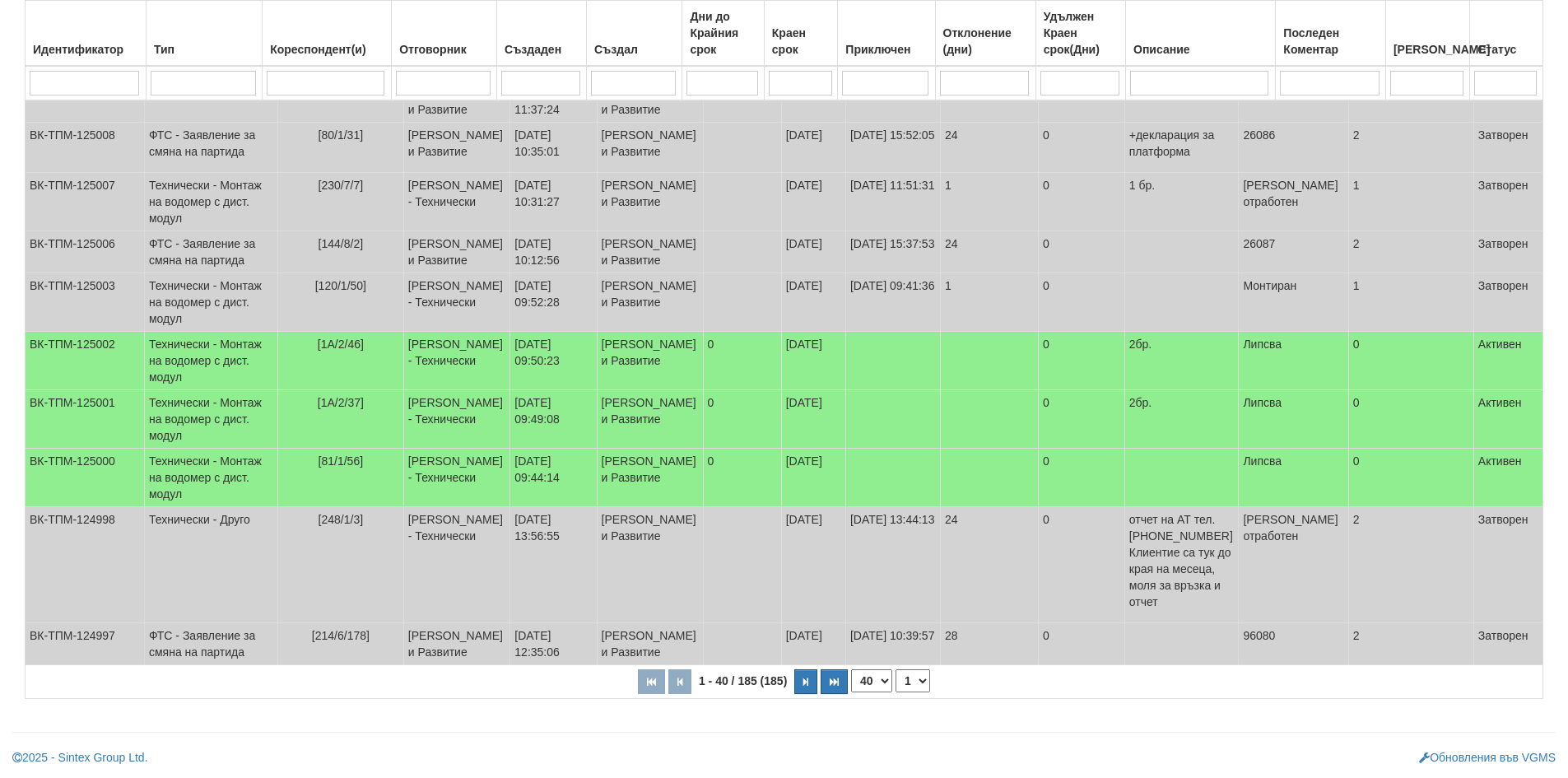
scroll to position [2816, 0]
click at [806, 683] on icon "button" at bounding box center [805, 681] width 5 height 9
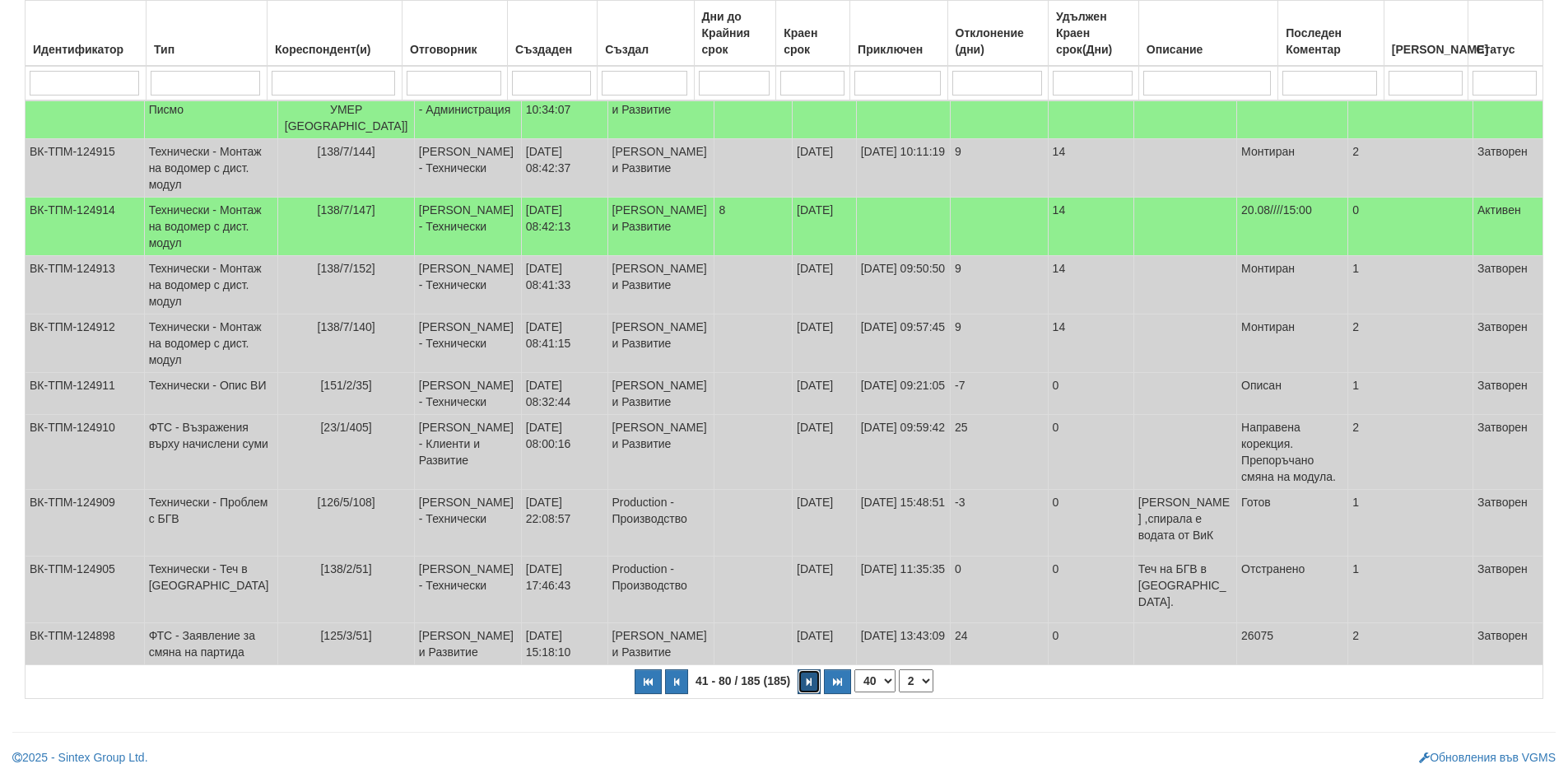
click at [808, 681] on icon "button" at bounding box center [808, 681] width 5 height 9
select select "3"
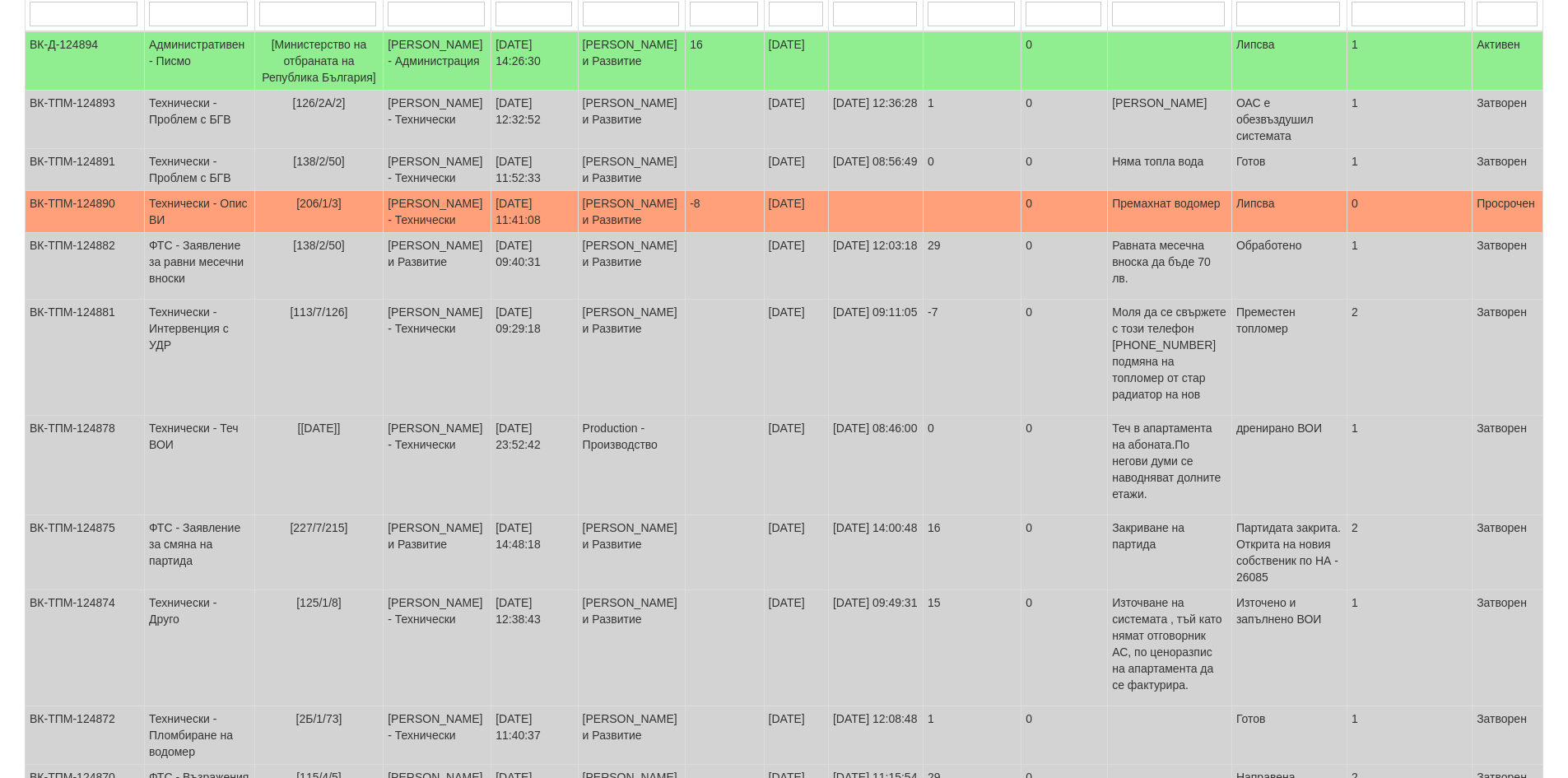
scroll to position [0, 0]
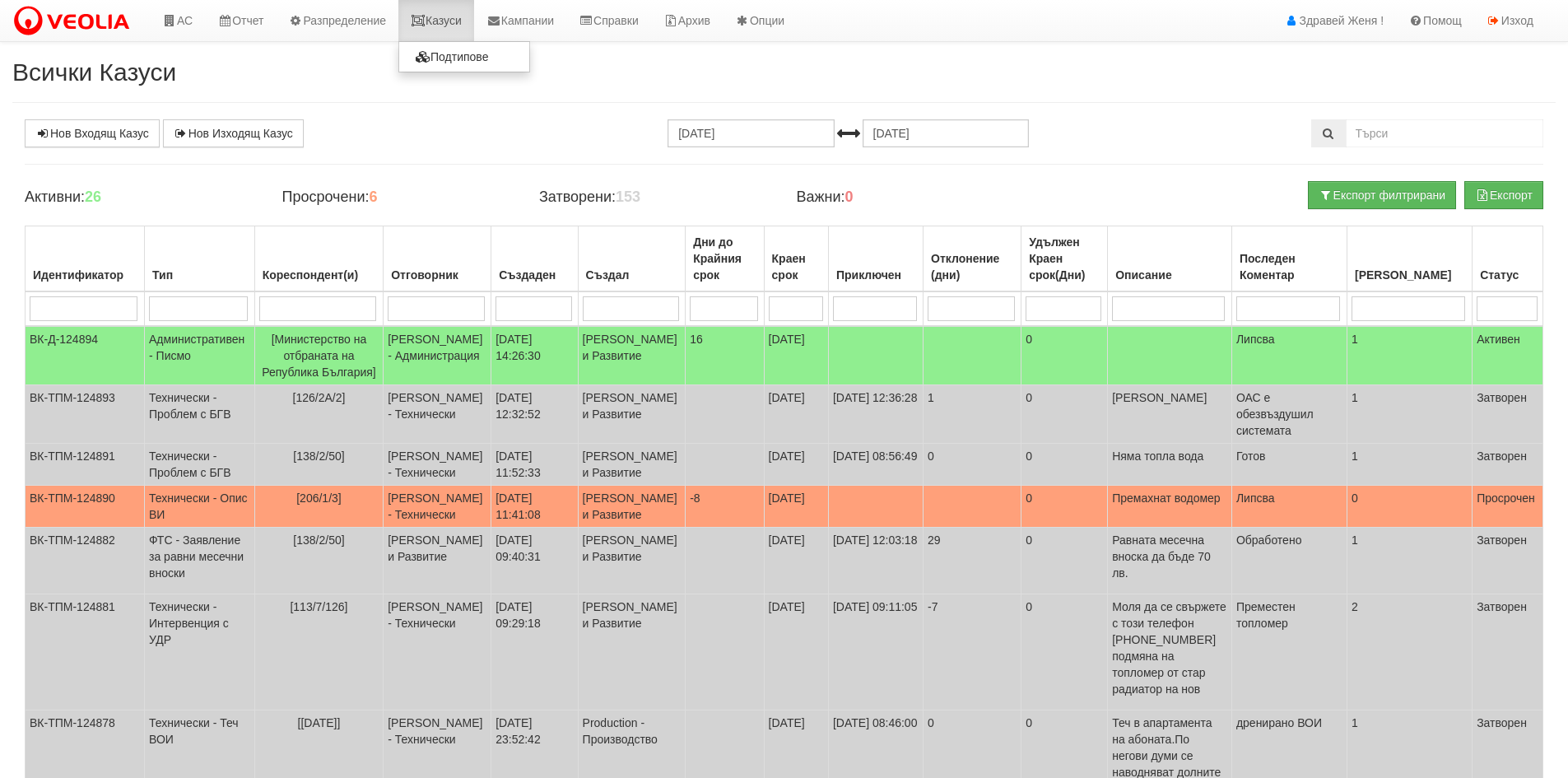
click at [443, 25] on link "Казуси" at bounding box center [436, 20] width 76 height 41
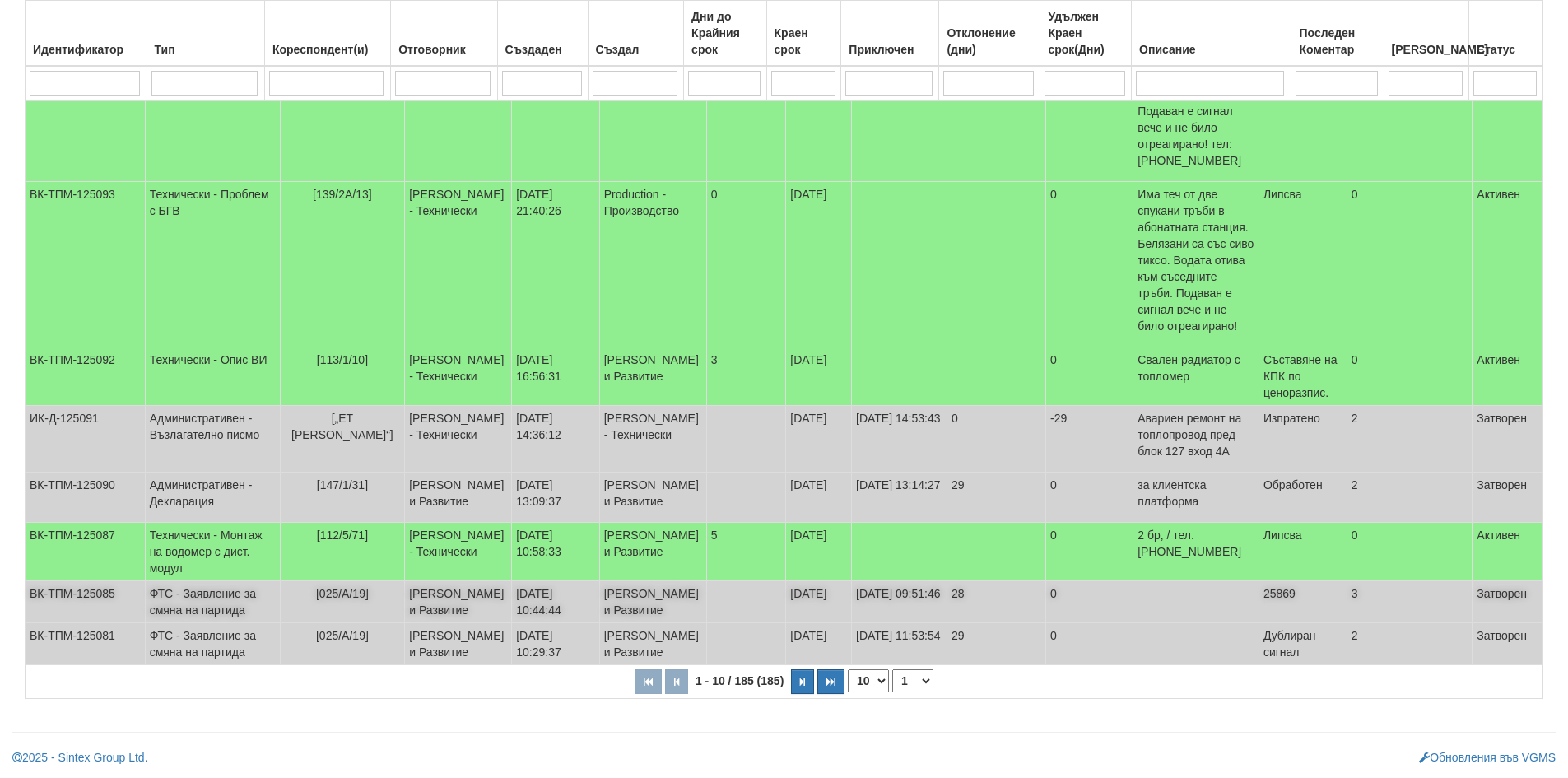
scroll to position [534, 0]
click at [870, 681] on select "10 20 30 40" at bounding box center [868, 681] width 41 height 23
select select "40"
click at [851, 692] on select "10 20 30 40" at bounding box center [868, 681] width 41 height 23
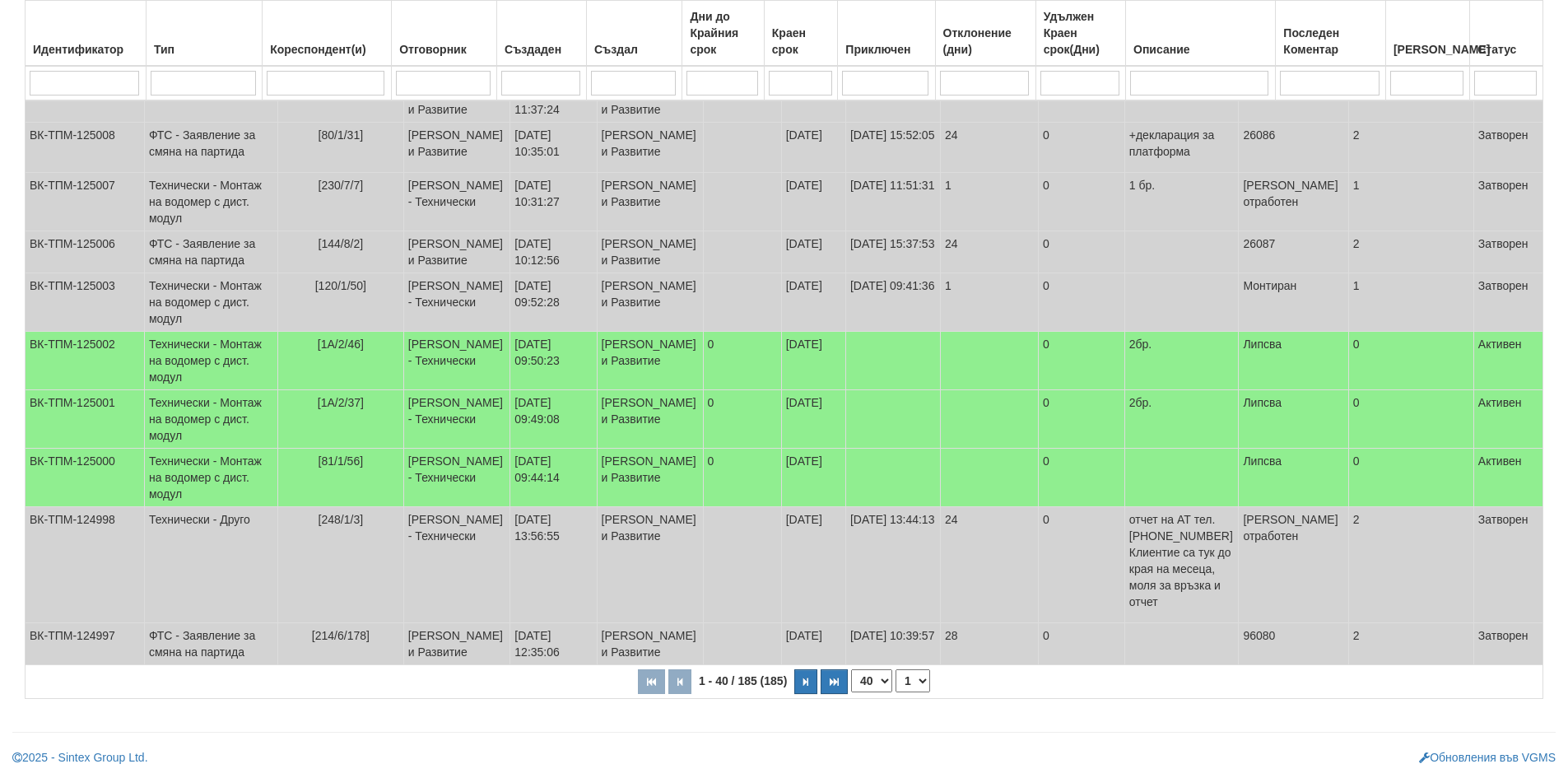
scroll to position [2816, 0]
